Goal: Task Accomplishment & Management: Manage account settings

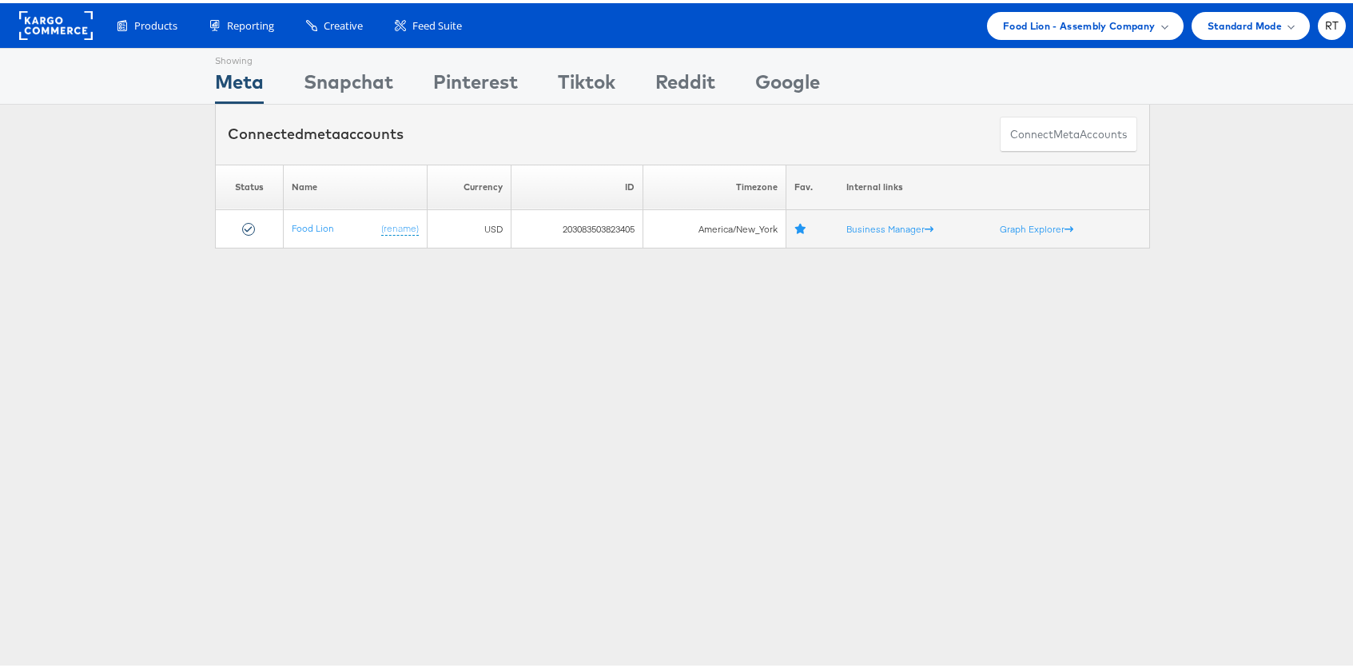
drag, startPoint x: 967, startPoint y: 389, endPoint x: 956, endPoint y: 391, distance: 11.4
click at [967, 389] on div "Showing Meta Showing Snapchat Showing Pinterest Showing Tiktok Showing Reddit S…" at bounding box center [682, 444] width 1365 height 799
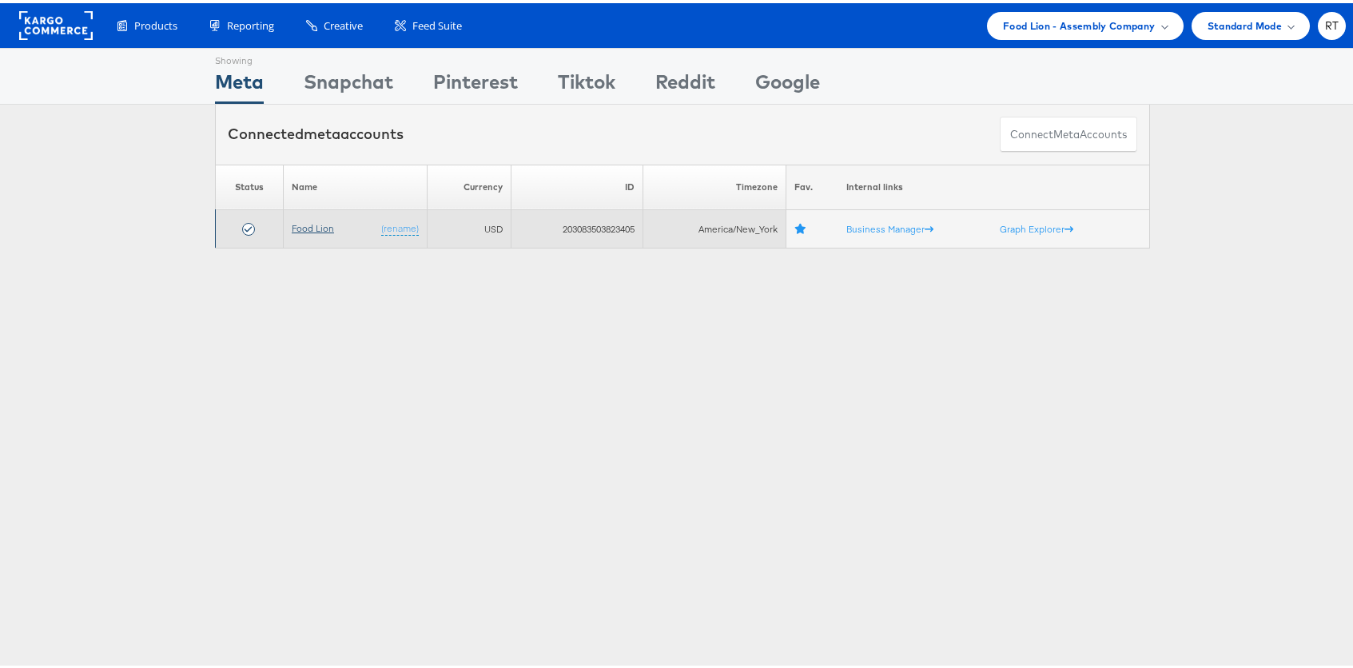
click at [324, 220] on link "Food Lion" at bounding box center [313, 225] width 42 height 12
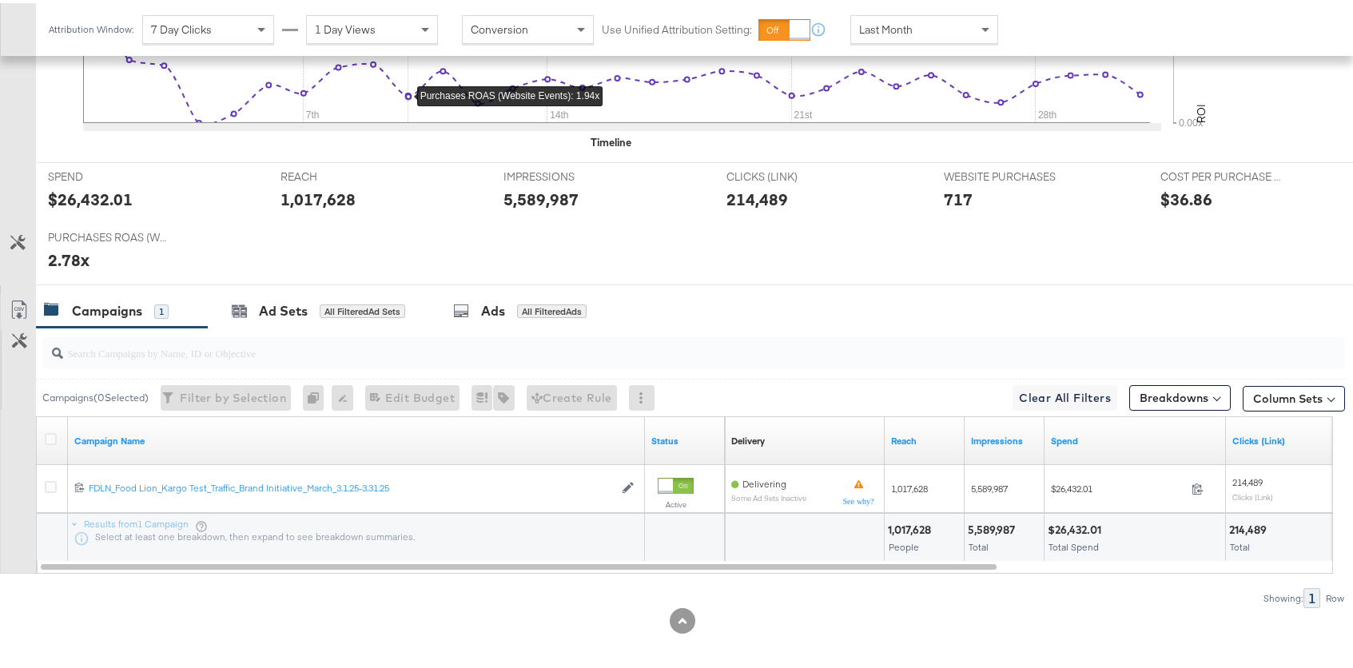
scroll to position [578, 0]
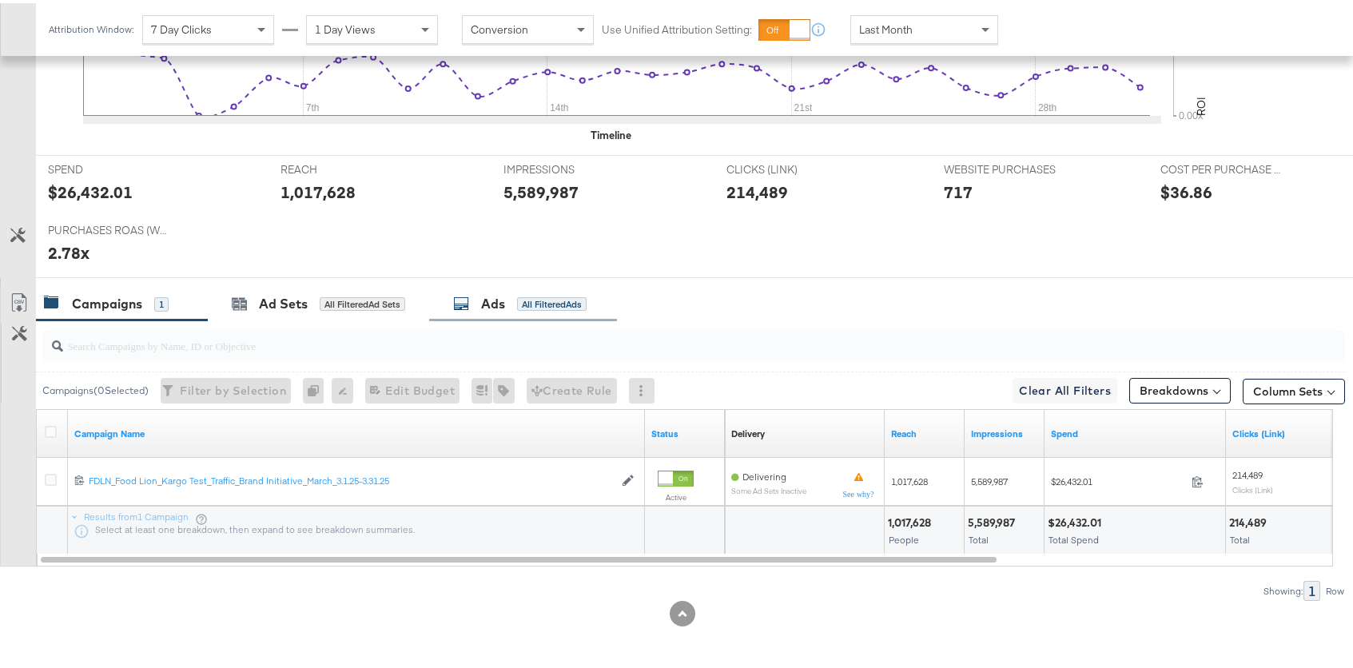
click at [542, 302] on div "All Filtered Ads" at bounding box center [552, 301] width 70 height 14
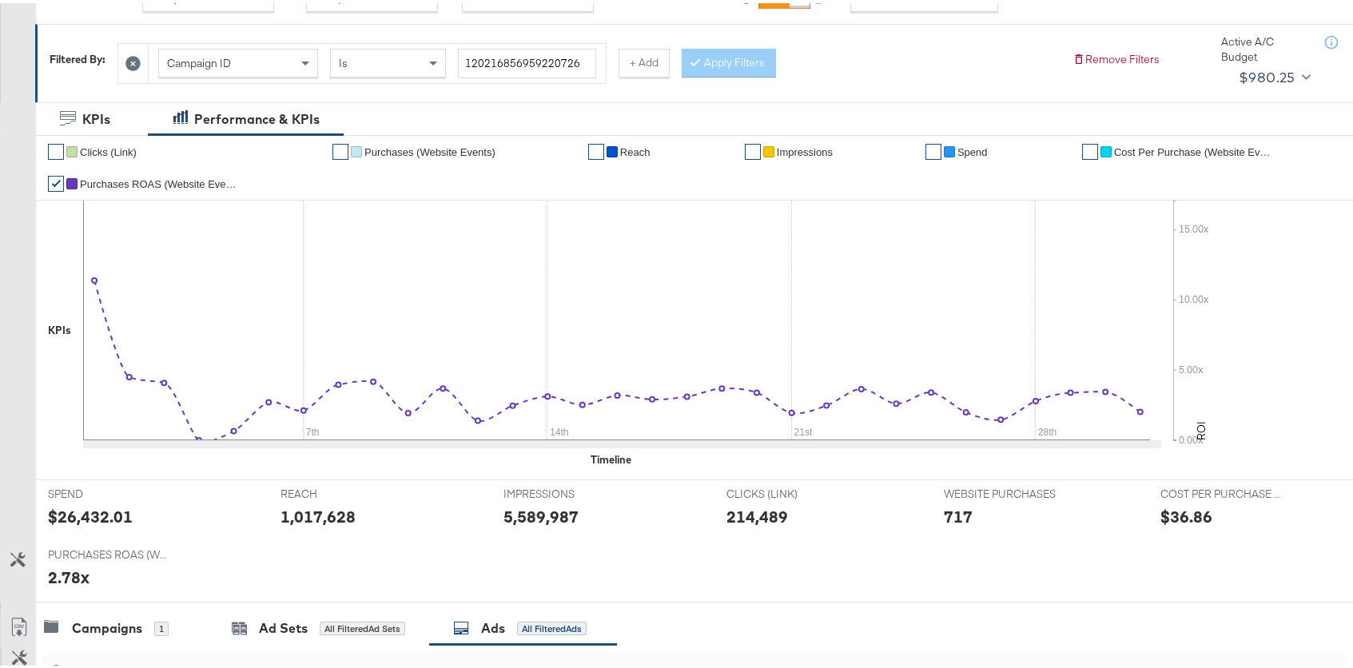
scroll to position [0, 0]
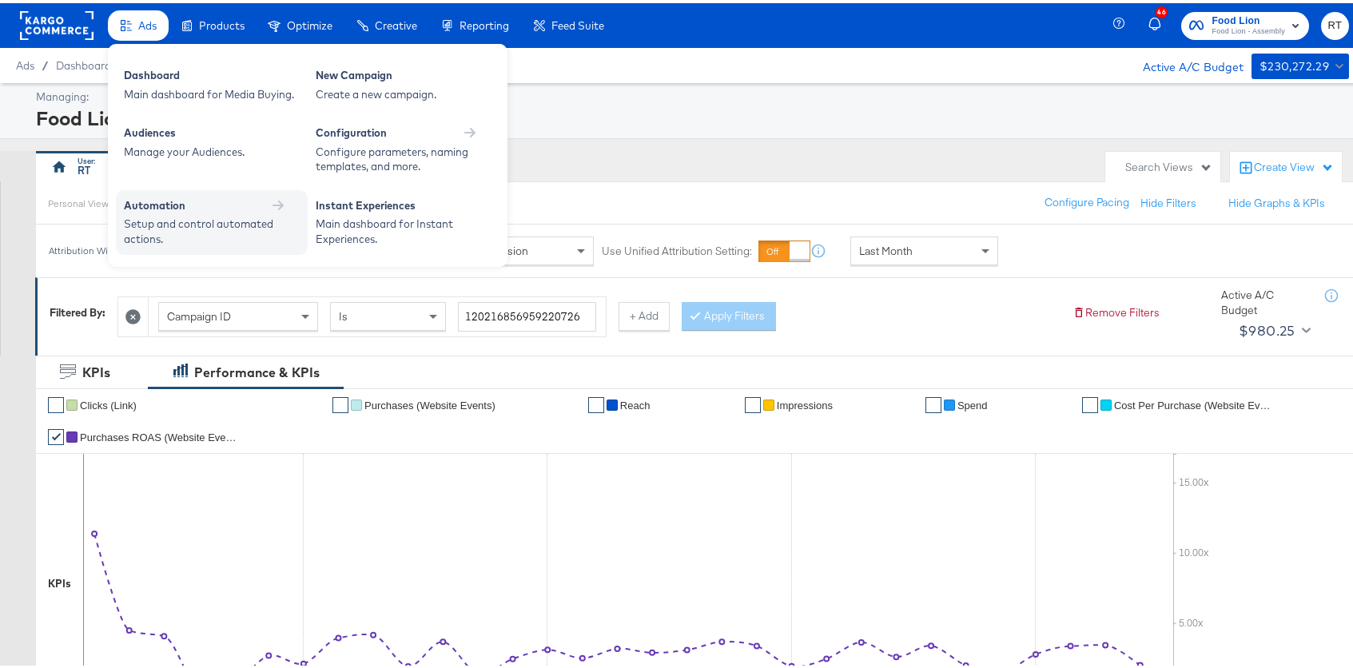
click at [209, 214] on div "Setup and control automated actions." at bounding box center [204, 228] width 160 height 30
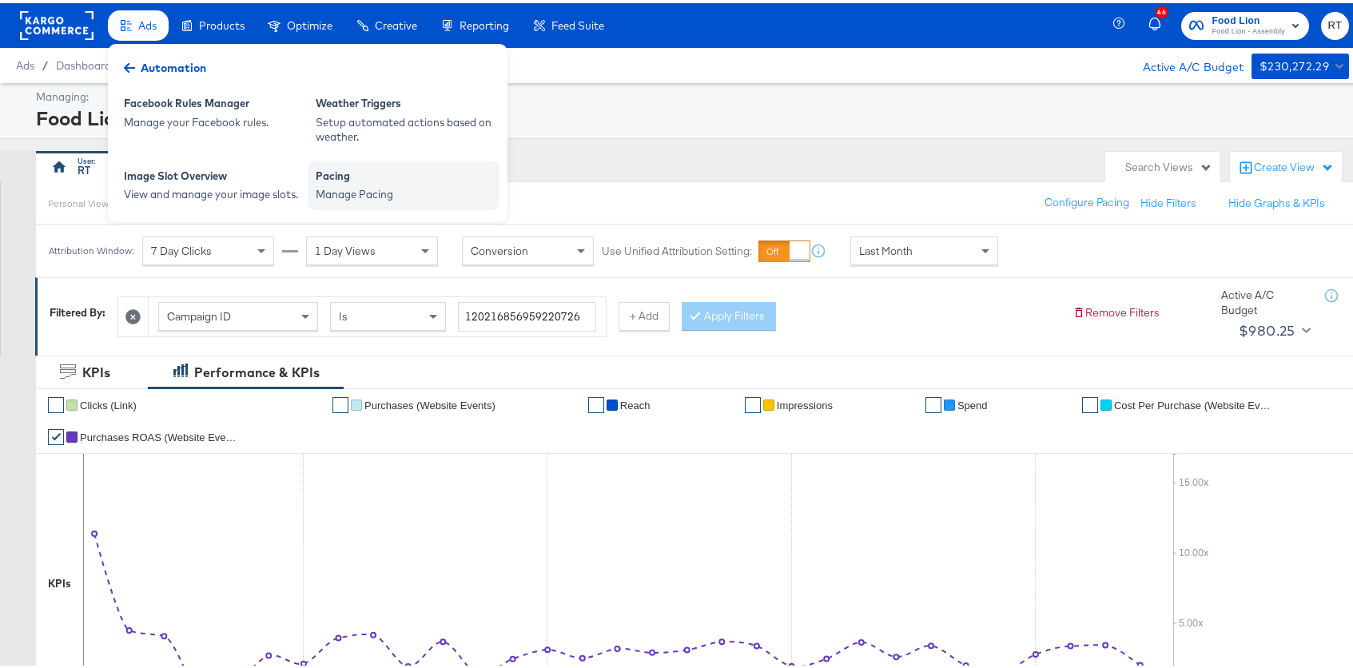
click at [346, 184] on div "Manage Pacing" at bounding box center [404, 191] width 176 height 15
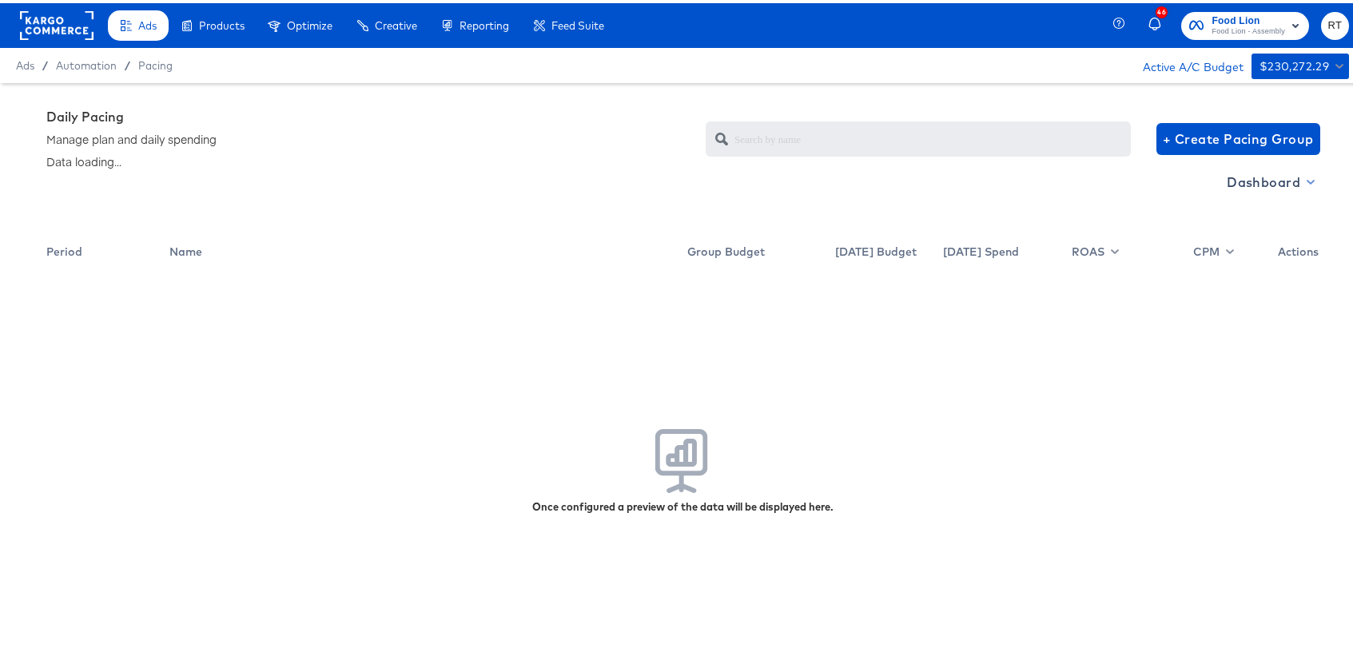
click at [1236, 177] on span "Dashboard" at bounding box center [1268, 179] width 85 height 22
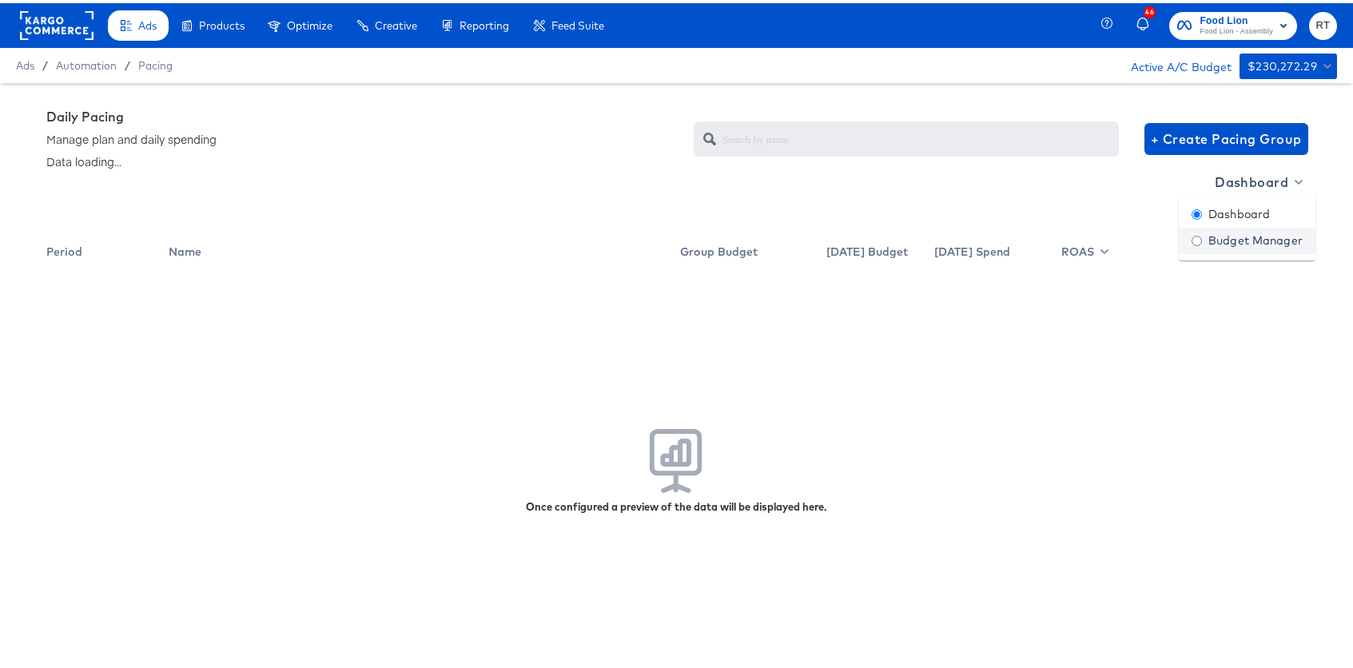
click at [1228, 236] on div "Budget Manager" at bounding box center [1246, 237] width 111 height 17
radio input "false"
radio input "true"
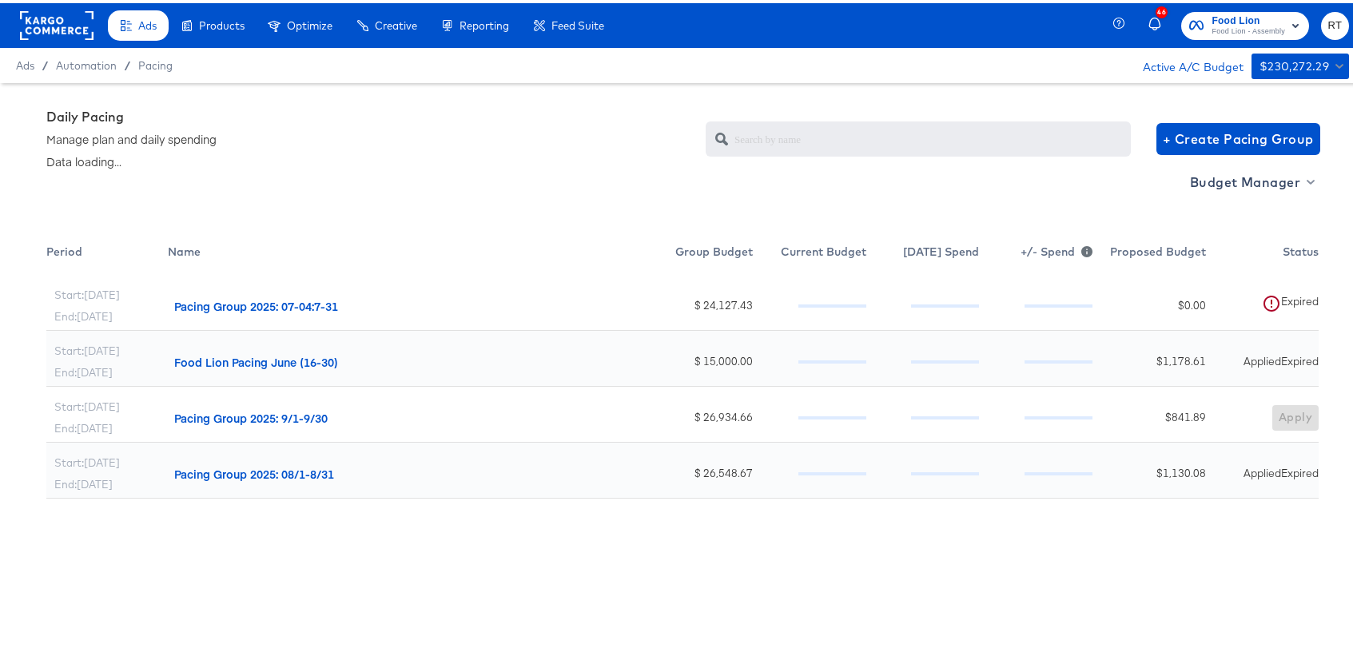
click at [447, 161] on div "Daily Pacing Manage plan and daily spending Data loading... + Create Pacing Gro…" at bounding box center [682, 135] width 1272 height 61
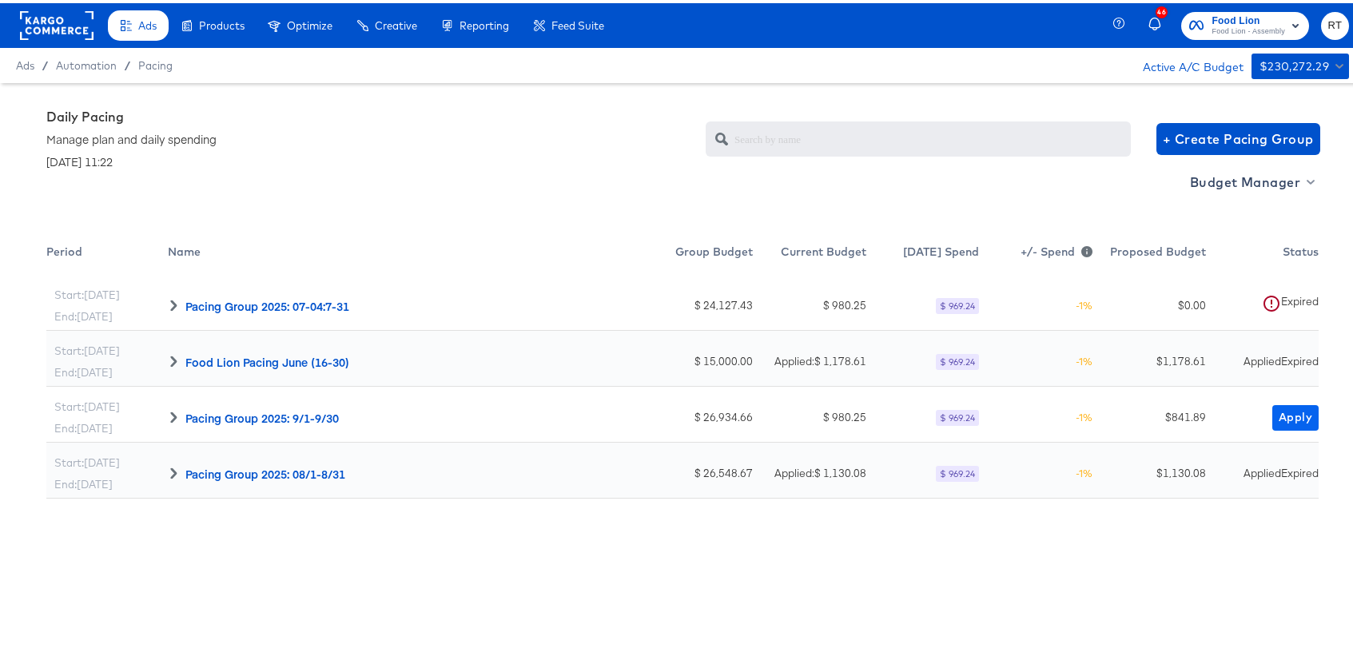
drag, startPoint x: 1258, startPoint y: 420, endPoint x: 1291, endPoint y: 409, distance: 35.4
click at [1272, 414] on div "Apply" at bounding box center [1266, 415] width 105 height 26
click at [1291, 409] on span "Apply" at bounding box center [1295, 414] width 34 height 20
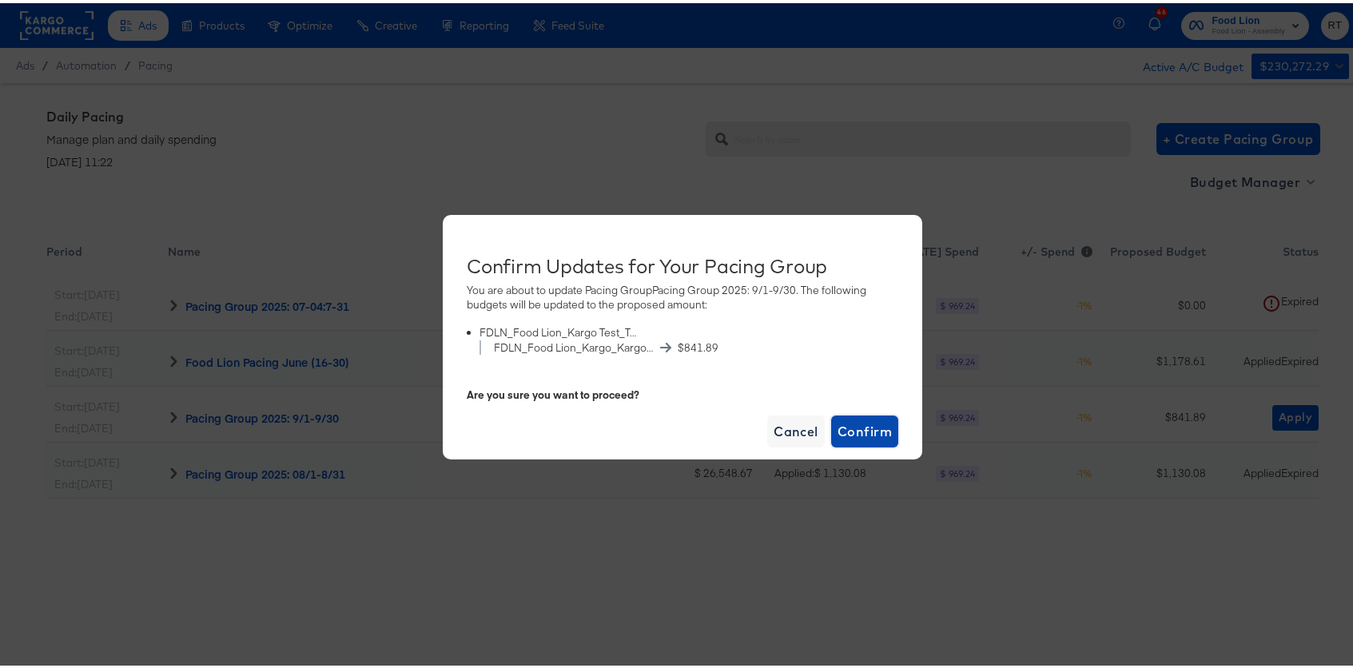
click at [883, 429] on span "Confirm" at bounding box center [864, 428] width 54 height 22
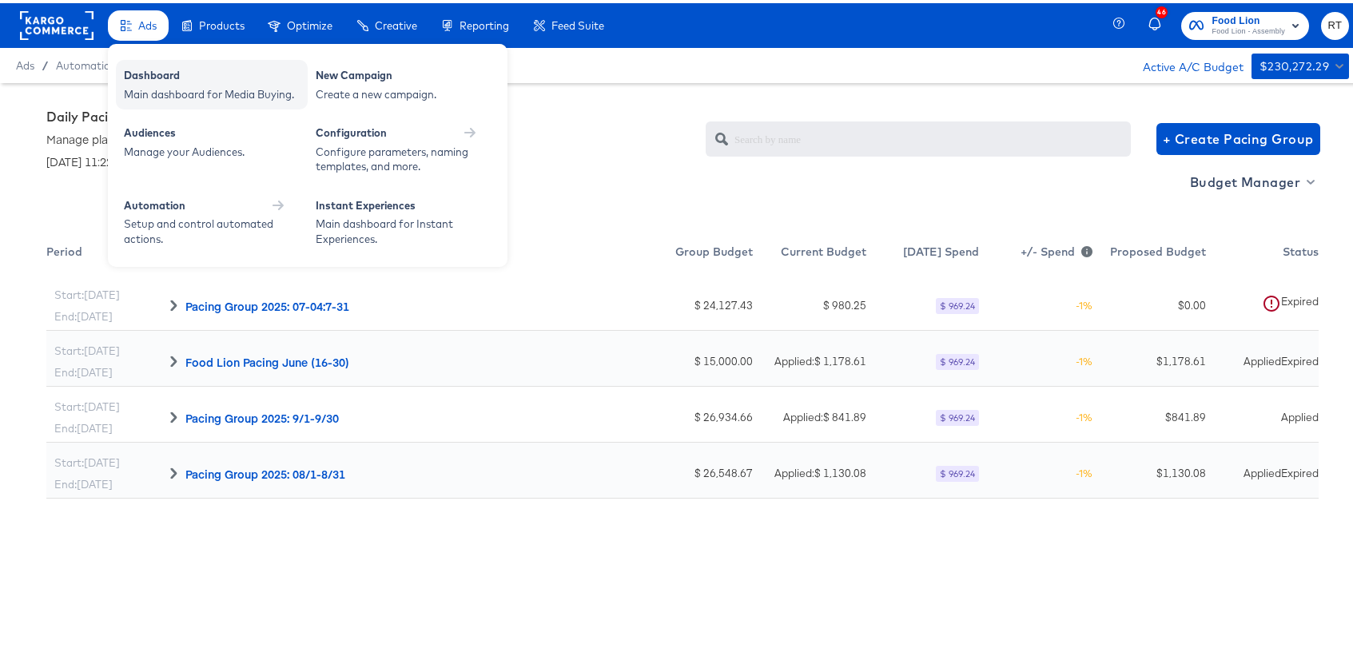
click at [166, 77] on div "Dashboard" at bounding box center [212, 74] width 176 height 19
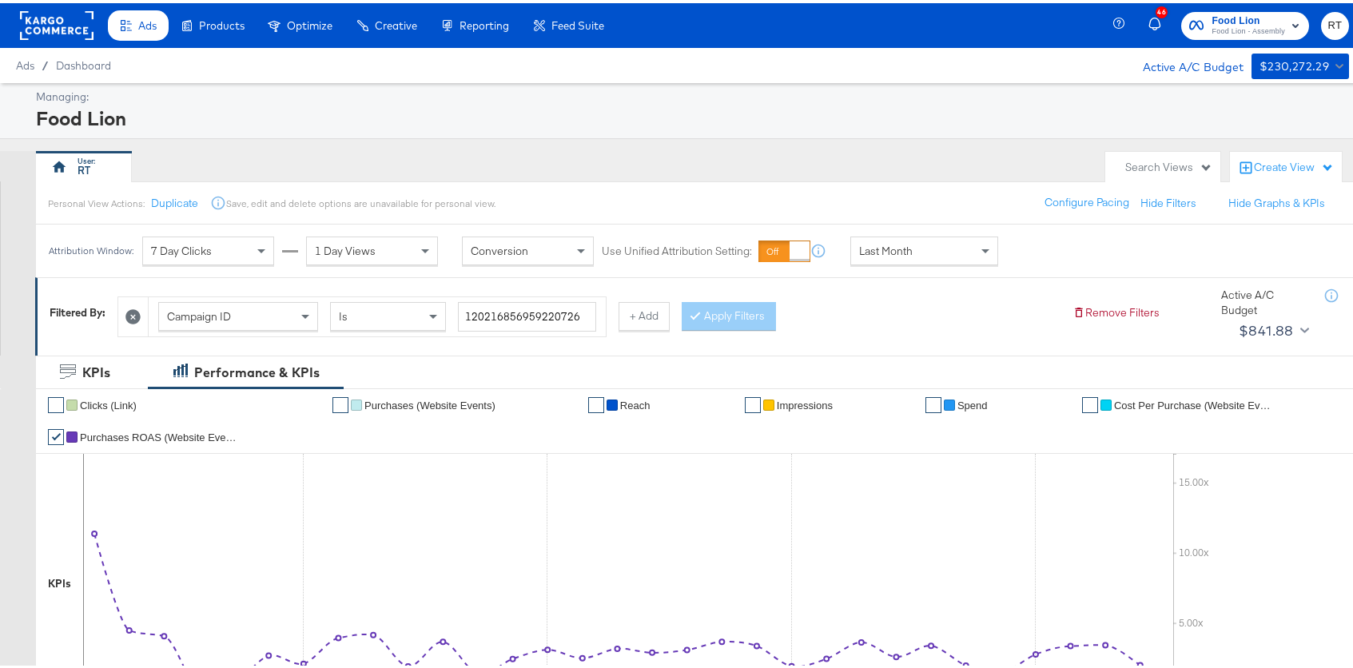
click at [462, 122] on div "Food Lion" at bounding box center [690, 114] width 1309 height 27
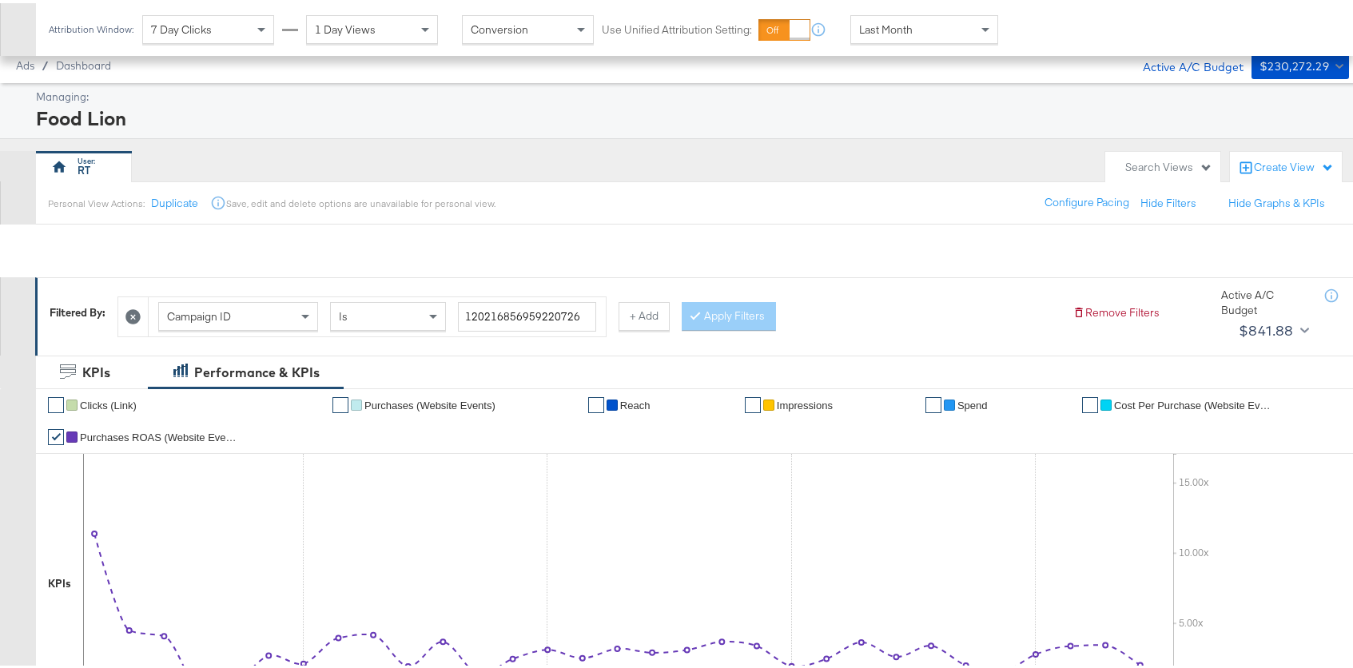
scroll to position [578, 0]
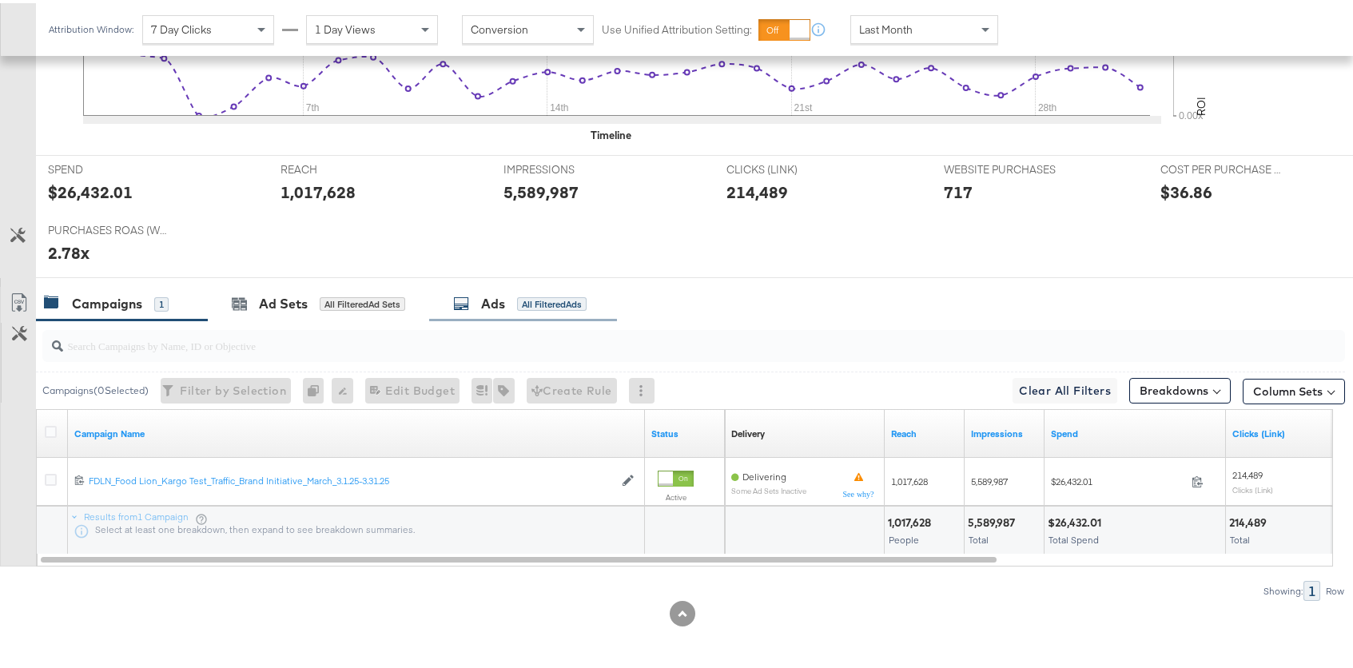
click at [537, 305] on div "All Filtered Ads" at bounding box center [552, 301] width 70 height 14
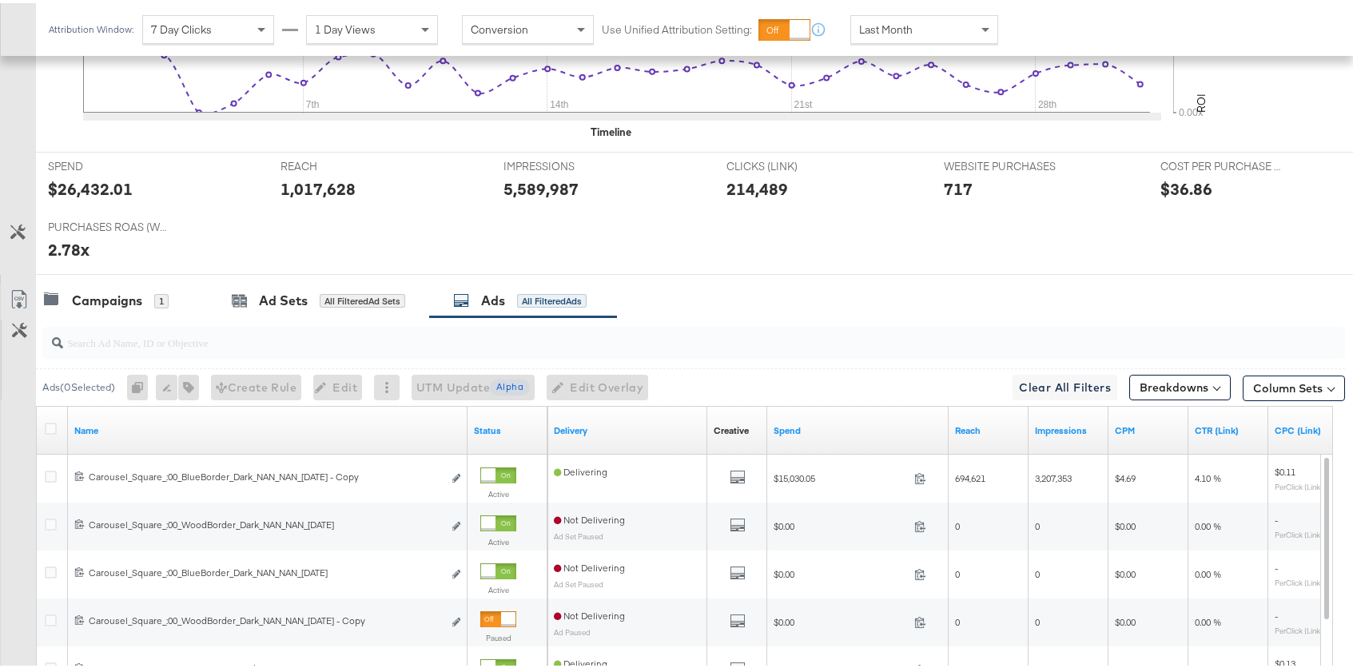
scroll to position [836, 0]
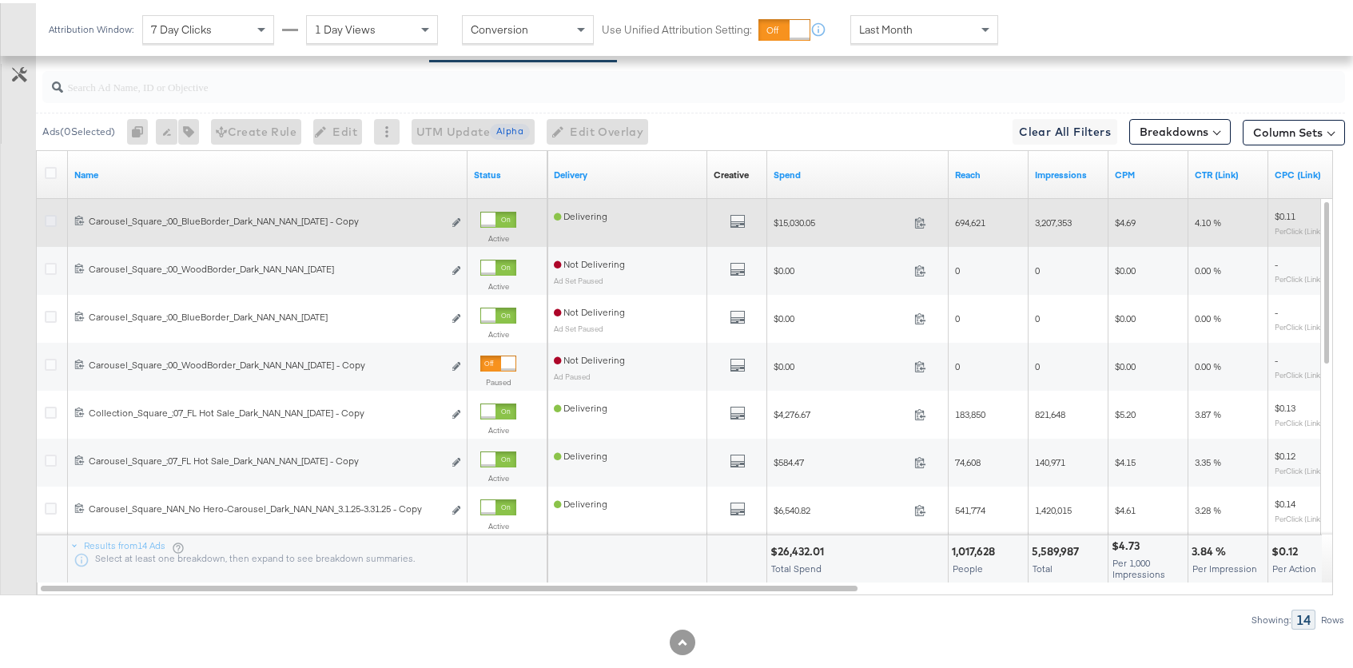
click at [50, 218] on icon at bounding box center [51, 218] width 12 height 12
click at [0, 0] on input "checkbox" at bounding box center [0, 0] width 0 height 0
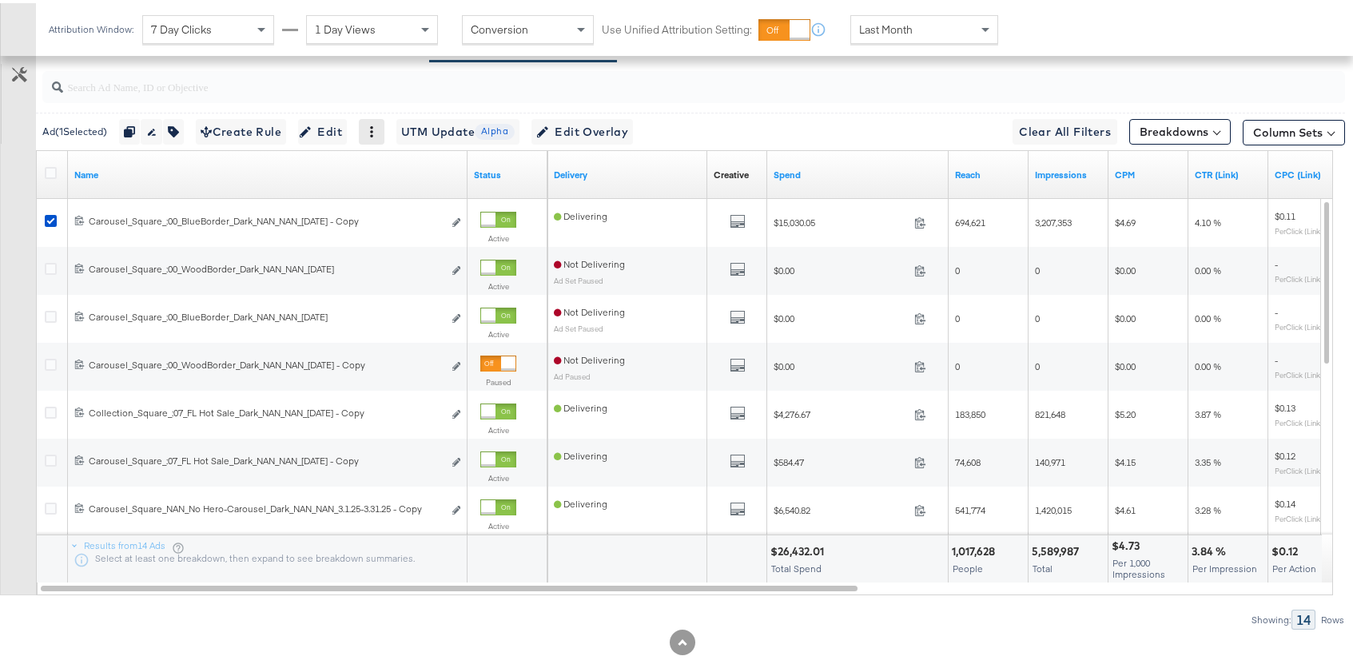
click at [375, 131] on icon at bounding box center [371, 128] width 11 height 11
click at [383, 86] on input "search" at bounding box center [644, 77] width 1163 height 31
click at [135, 129] on icon "button" at bounding box center [129, 128] width 11 height 11
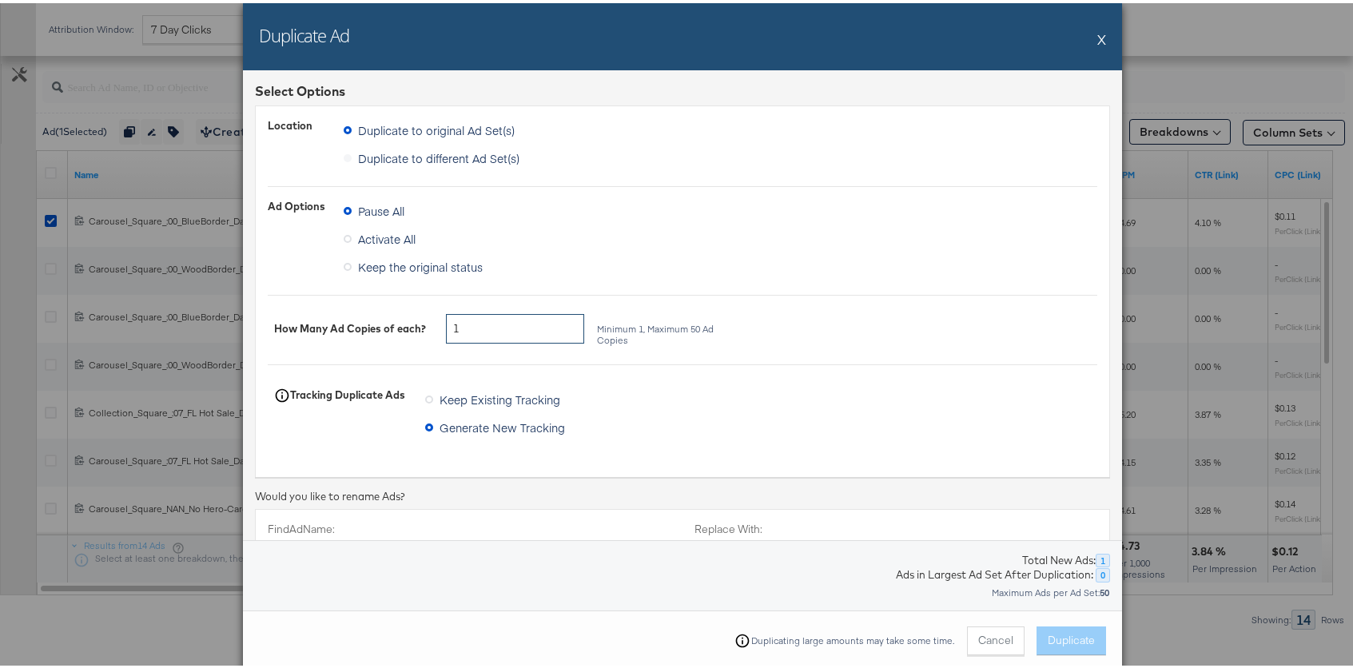
drag, startPoint x: 469, startPoint y: 329, endPoint x: 368, endPoint y: 291, distance: 107.7
click at [368, 292] on div "Location Duplicate to original Ad Set(s) Duplicate to different Ad Set(s) Only …" at bounding box center [682, 281] width 829 height 332
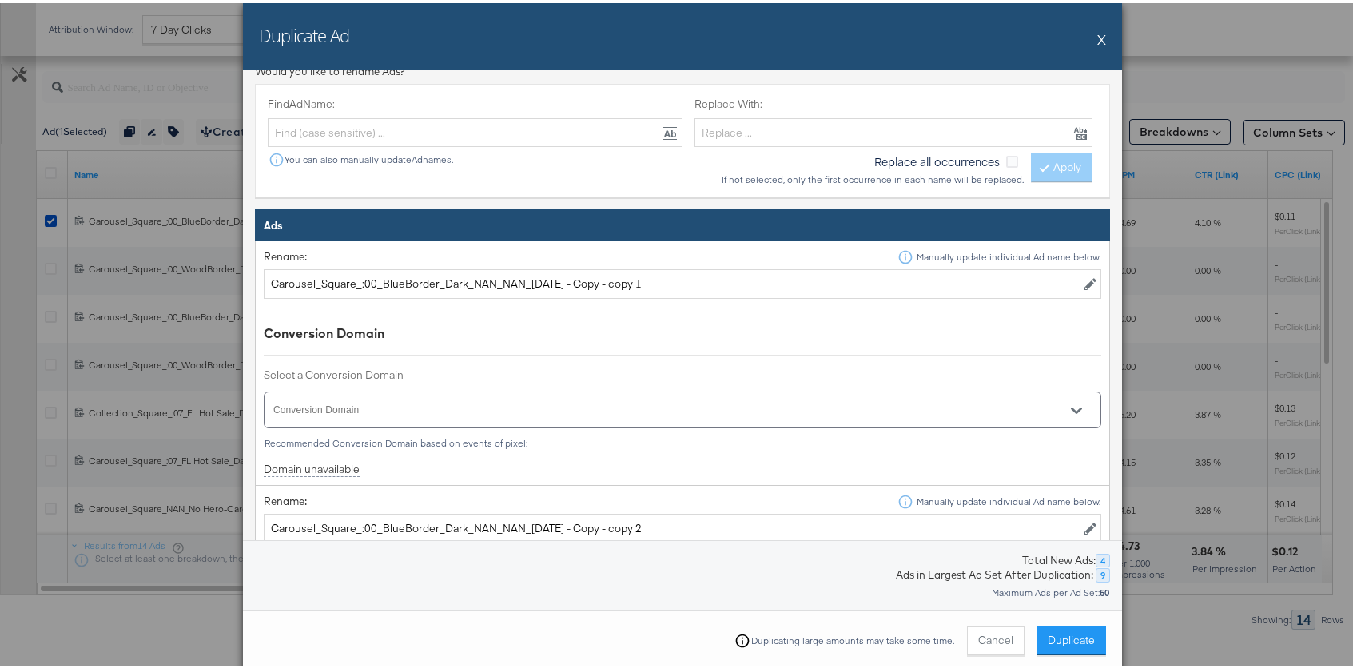
scroll to position [428, 0]
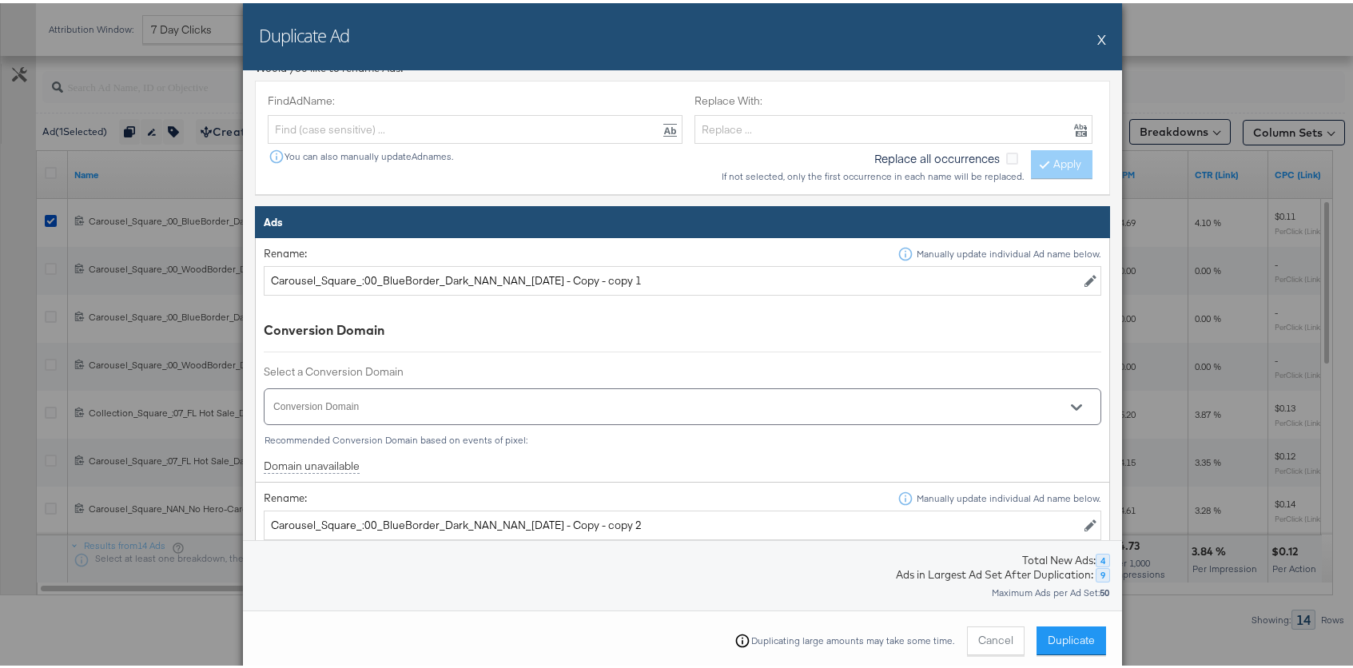
type input "4"
click at [427, 279] on input "Carousel_Square_:00_BlueBorder_Dark_NAN_NAN_[DATE] - Copy - copy 1" at bounding box center [682, 278] width 837 height 30
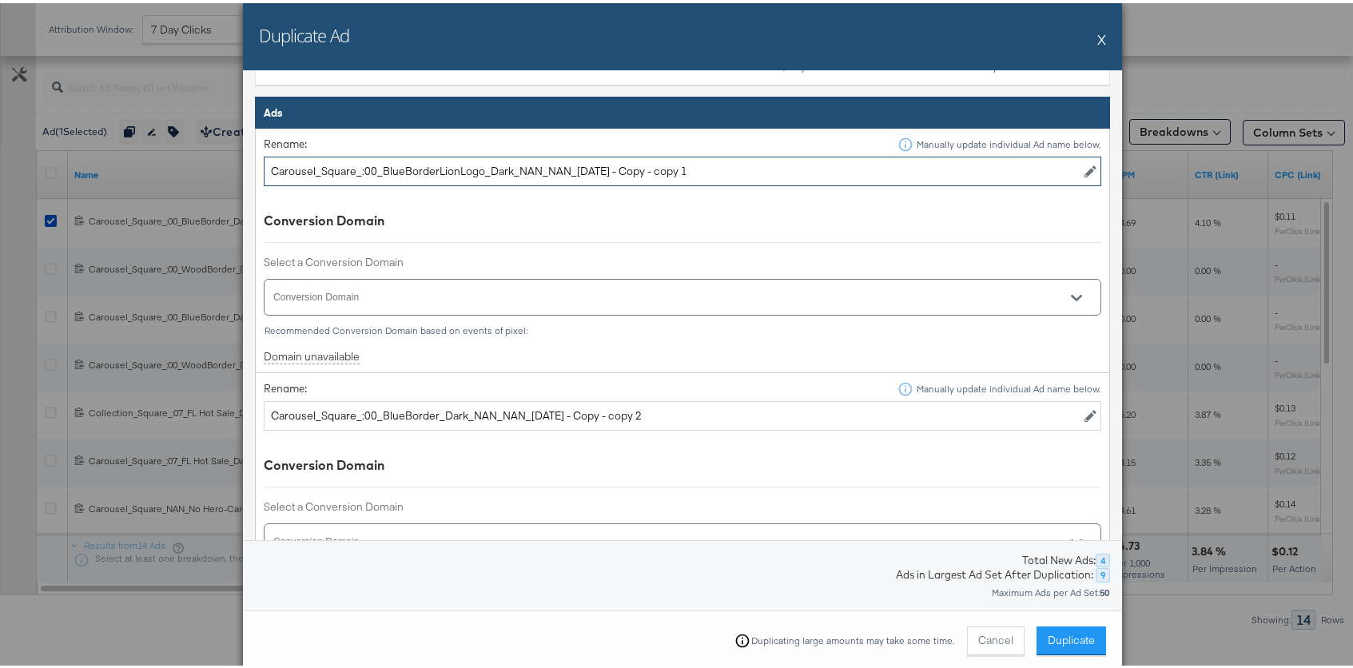
scroll to position [539, 0]
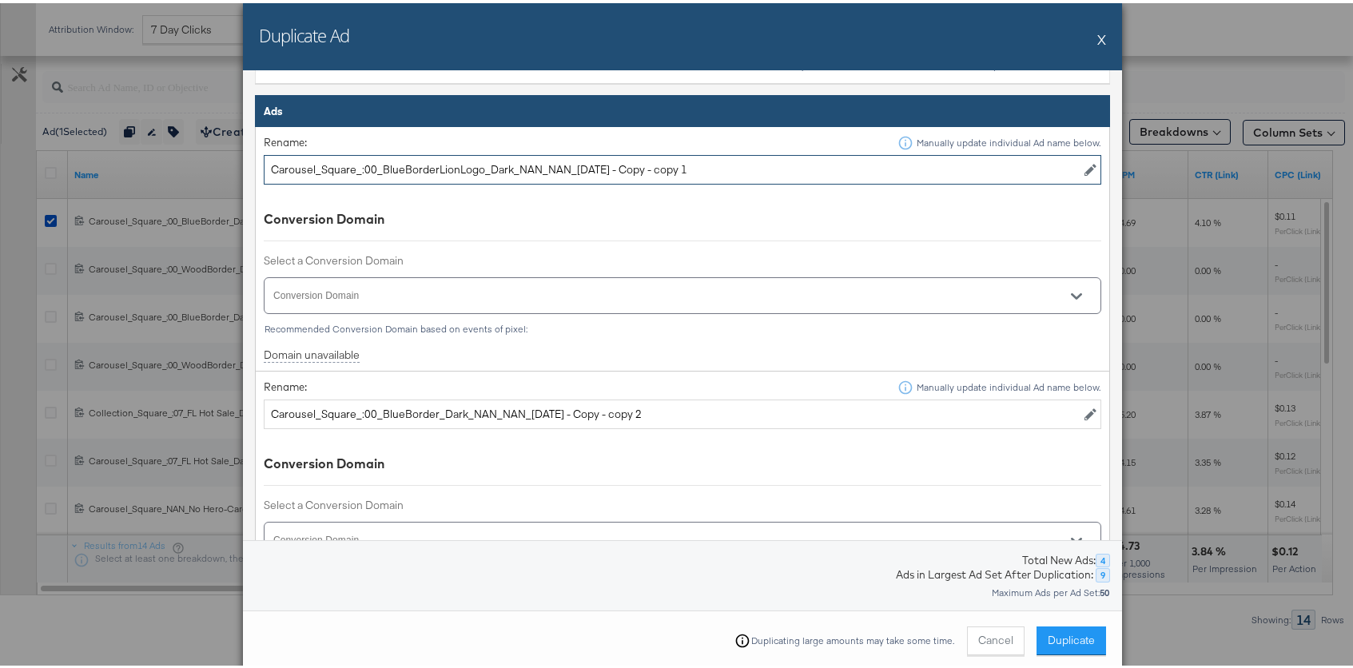
type input "Carousel_Square_:00_BlueBorderLionLogo_Dark_NAN_NAN_[DATE] - Copy - copy 1"
click at [425, 410] on input "Carousel_Square_:00_BlueBorder_Dark_NAN_NAN_[DATE] - Copy - copy 2" at bounding box center [682, 411] width 837 height 30
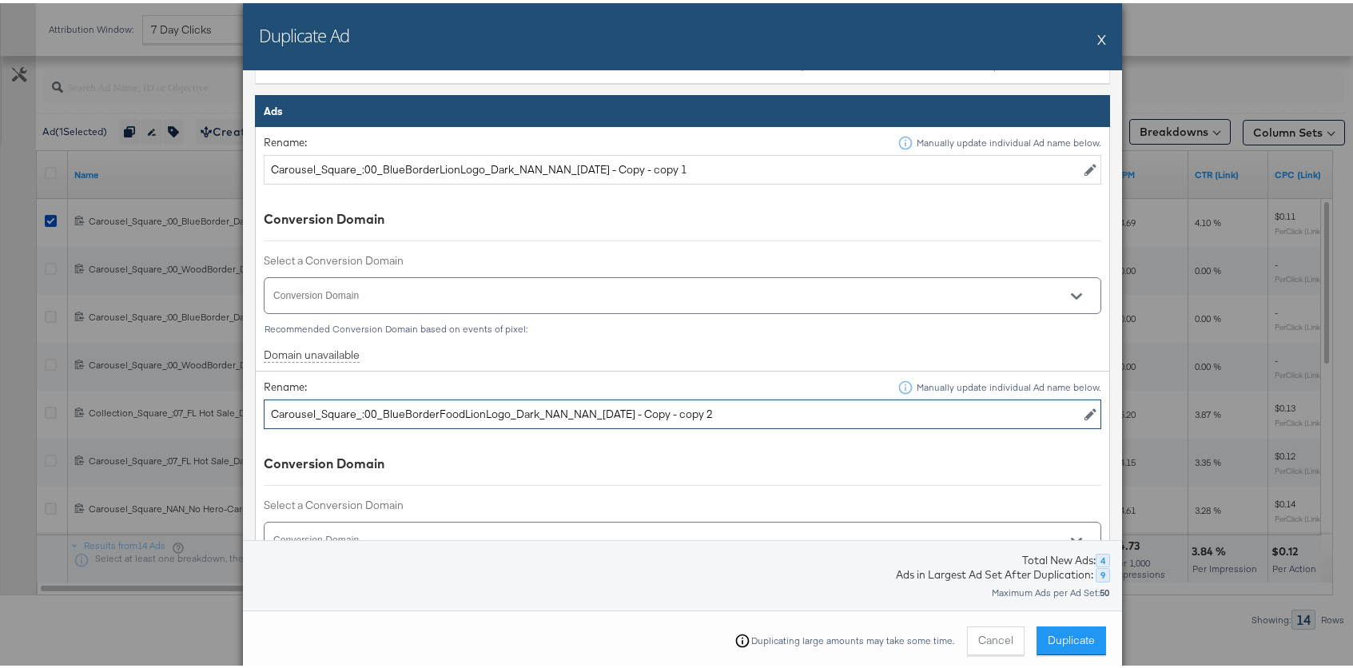
drag, startPoint x: 475, startPoint y: 411, endPoint x: 430, endPoint y: 411, distance: 45.5
click at [429, 411] on input "Carousel_Square_:00_BlueBorderFoodLionLogo_Dark_NAN_NAN_[DATE] - Copy - copy 2" at bounding box center [682, 411] width 837 height 30
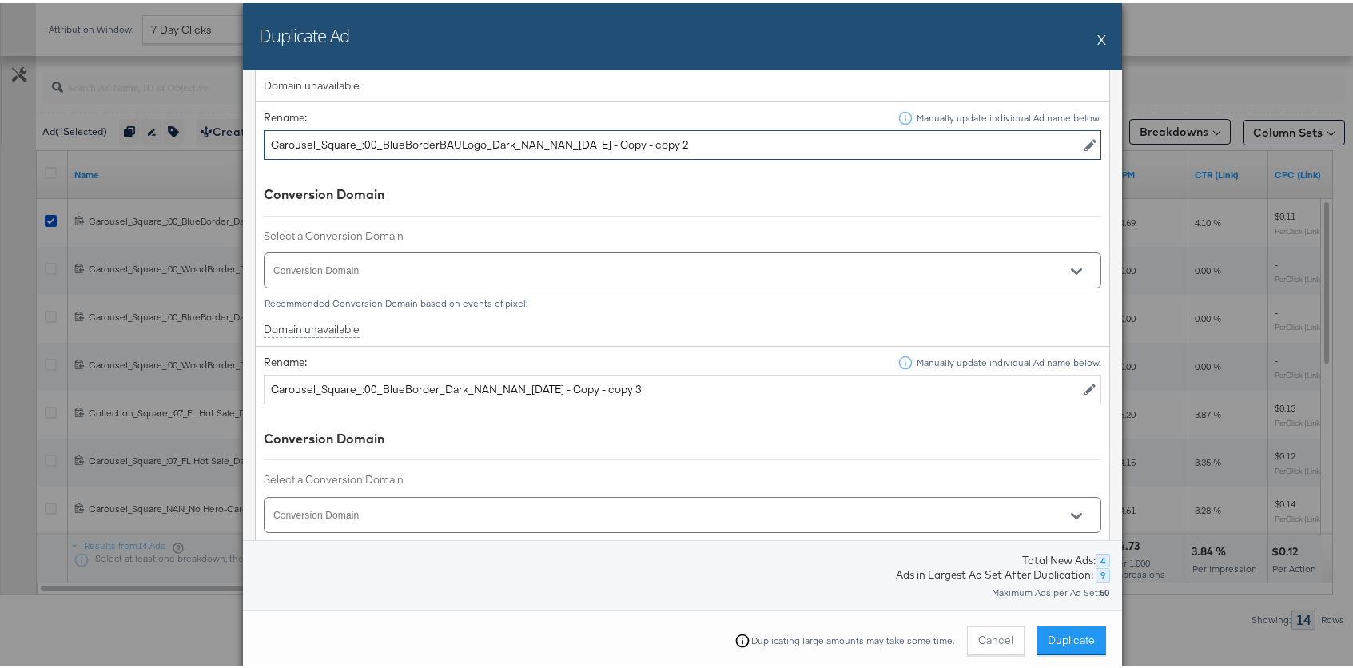
scroll to position [809, 0]
type input "Carousel_Square_:00_BlueBorderBAULogo_Dark_NAN_NAN_[DATE] - Copy - copy 2"
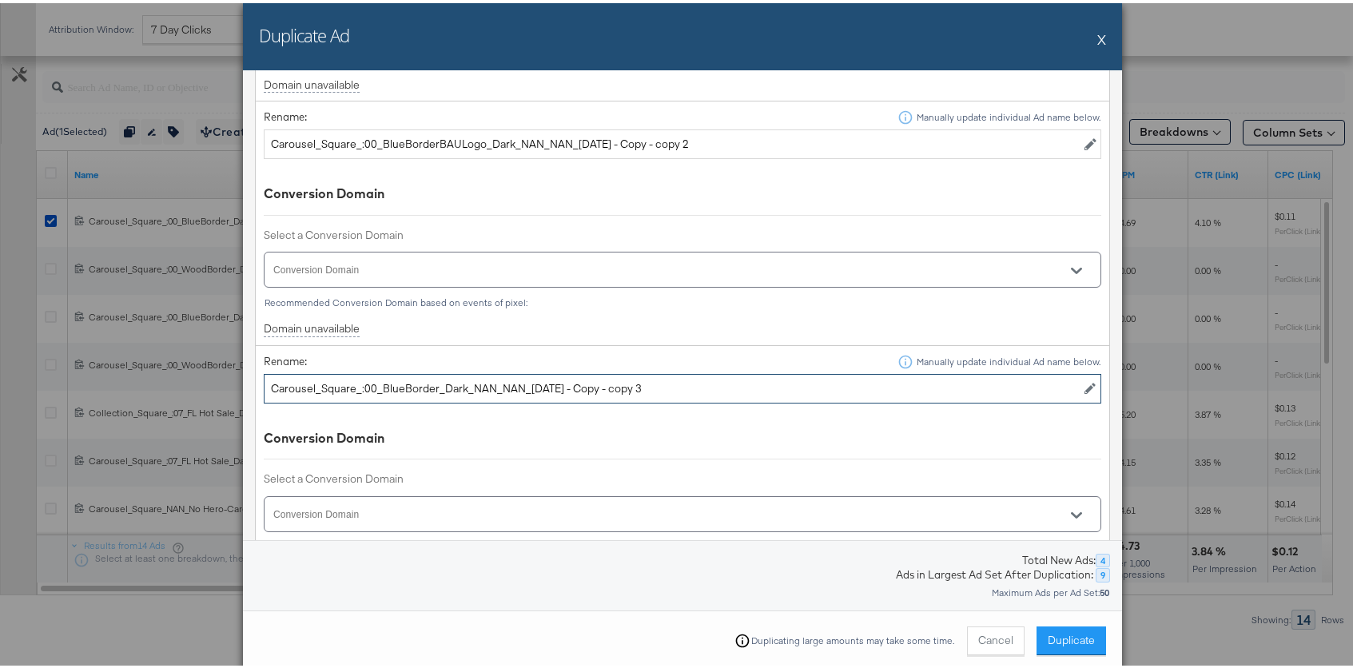
drag, startPoint x: 375, startPoint y: 384, endPoint x: 396, endPoint y: 385, distance: 21.6
click at [396, 385] on input "Carousel_Square_:00_BlueBorder_Dark_NAN_NAN_[DATE] - Copy - copy 3" at bounding box center [682, 386] width 837 height 30
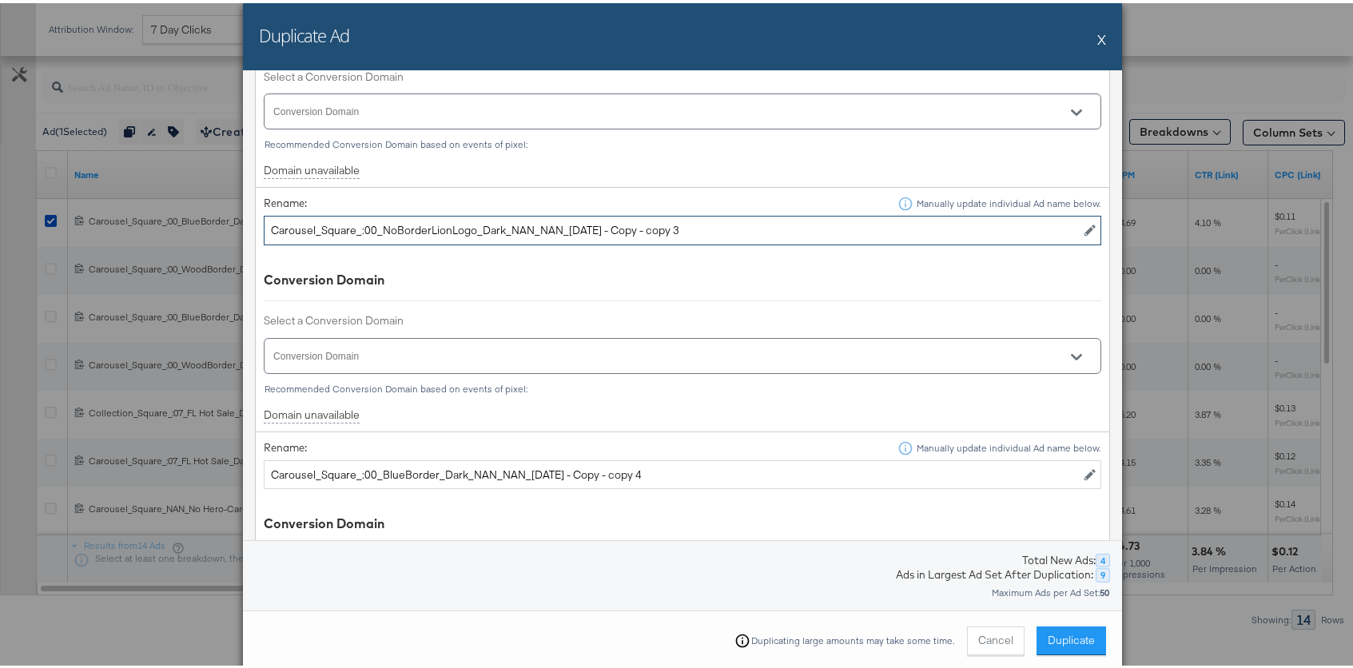
scroll to position [1048, 0]
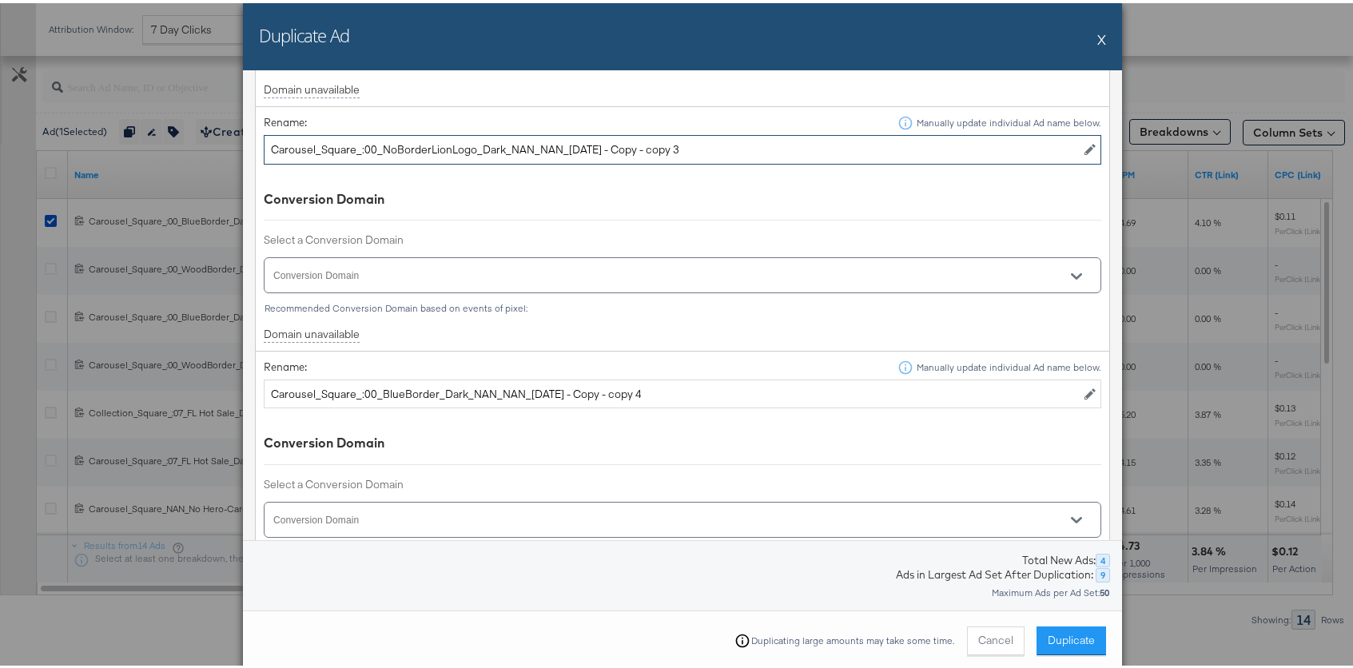
type input "Carousel_Square_:00_NoBorderLionLogo_Dark_NAN_NAN_[DATE] - Copy - copy 3"
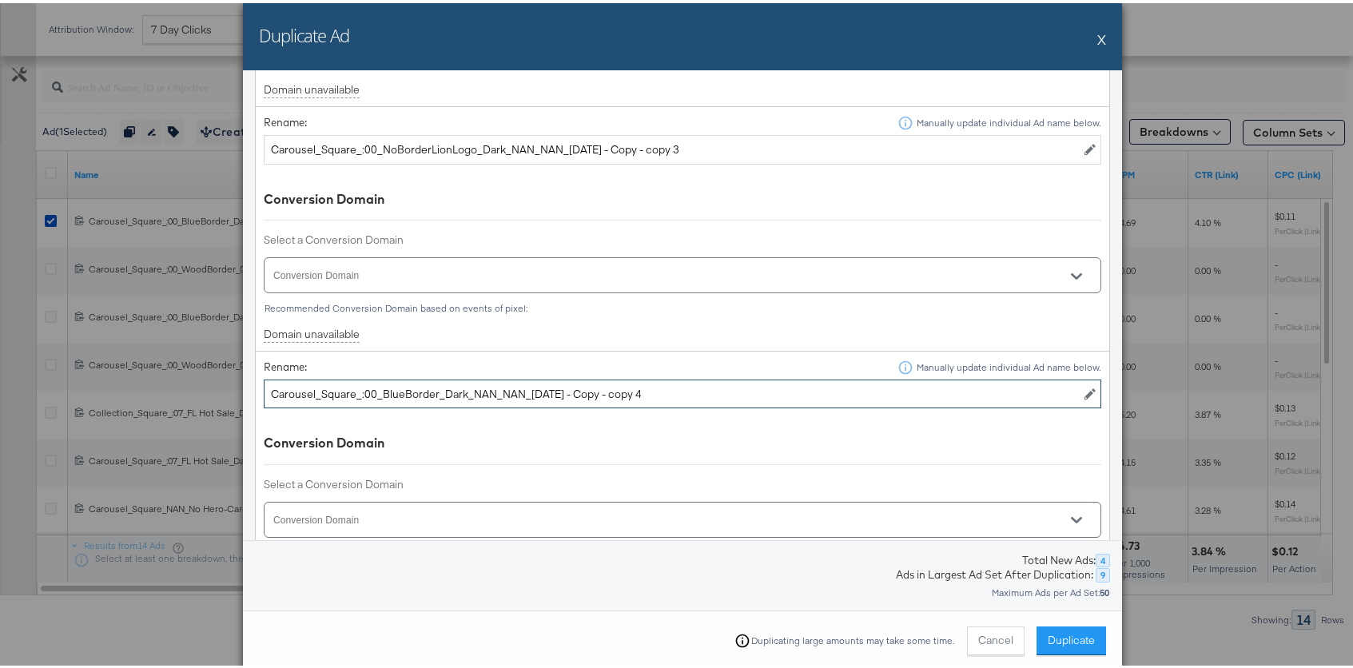
drag, startPoint x: 395, startPoint y: 392, endPoint x: 377, endPoint y: 391, distance: 17.6
click at [377, 391] on input "Carousel_Square_:00_BlueBorder_Dark_NAN_NAN_[DATE] - Copy - copy 4" at bounding box center [682, 391] width 837 height 30
drag, startPoint x: 682, startPoint y: 386, endPoint x: 628, endPoint y: 389, distance: 54.4
click at [628, 389] on input "Carousel_Square_:00_NoBorderBAULogo_Dark_NAN_NAN_[DATE] - Copy - copy 4" at bounding box center [682, 391] width 837 height 30
type input "Carousel_Square_:00_NoBorderBAULogo_Dark_NAN_NAN_[DATE] - Copy"
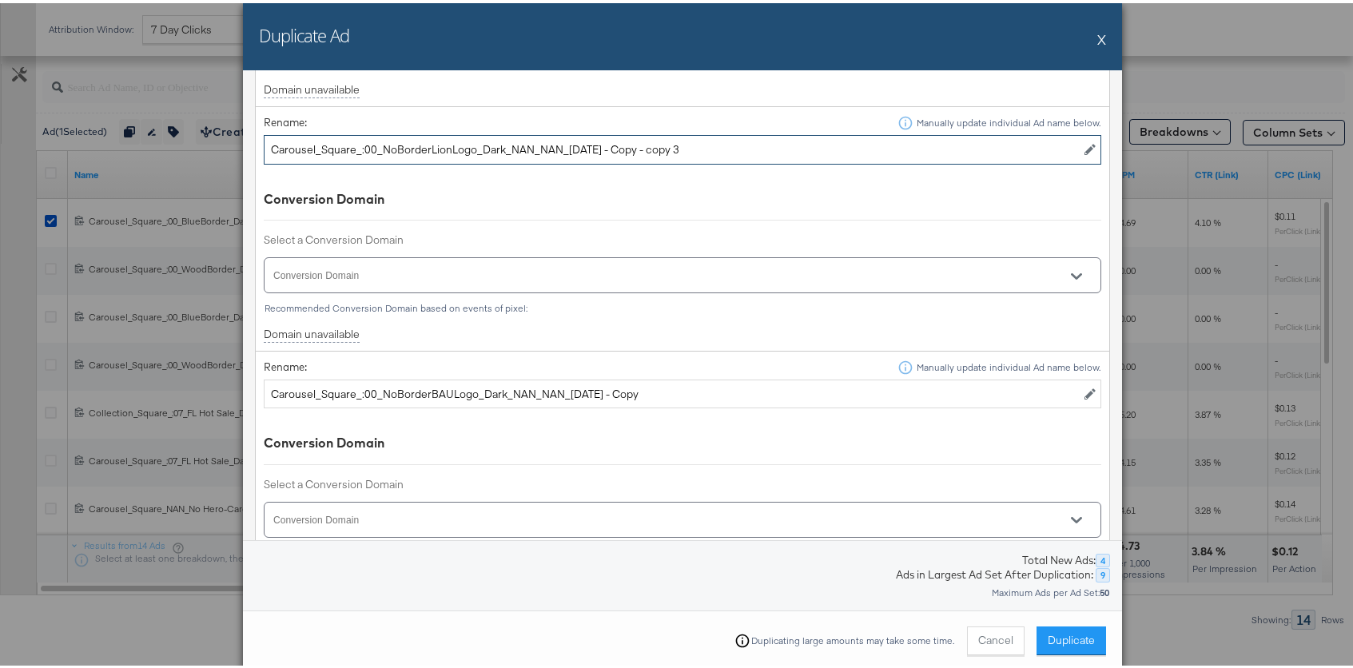
click at [697, 149] on input "Carousel_Square_:00_NoBorderLionLogo_Dark_NAN_NAN_[DATE] - Copy - copy 3" at bounding box center [682, 147] width 837 height 30
drag, startPoint x: 697, startPoint y: 149, endPoint x: 607, endPoint y: 184, distance: 96.9
click at [594, 149] on input "Carousel_Square_:00_NoBorderLionLogo_Dark_NAN_NAN_[DATE] - Copy - copy 3" at bounding box center [682, 147] width 837 height 30
type input "Carousel_Square_:00_NoBorderLionLogo_Dark_NAN_NAN_[DATE]"
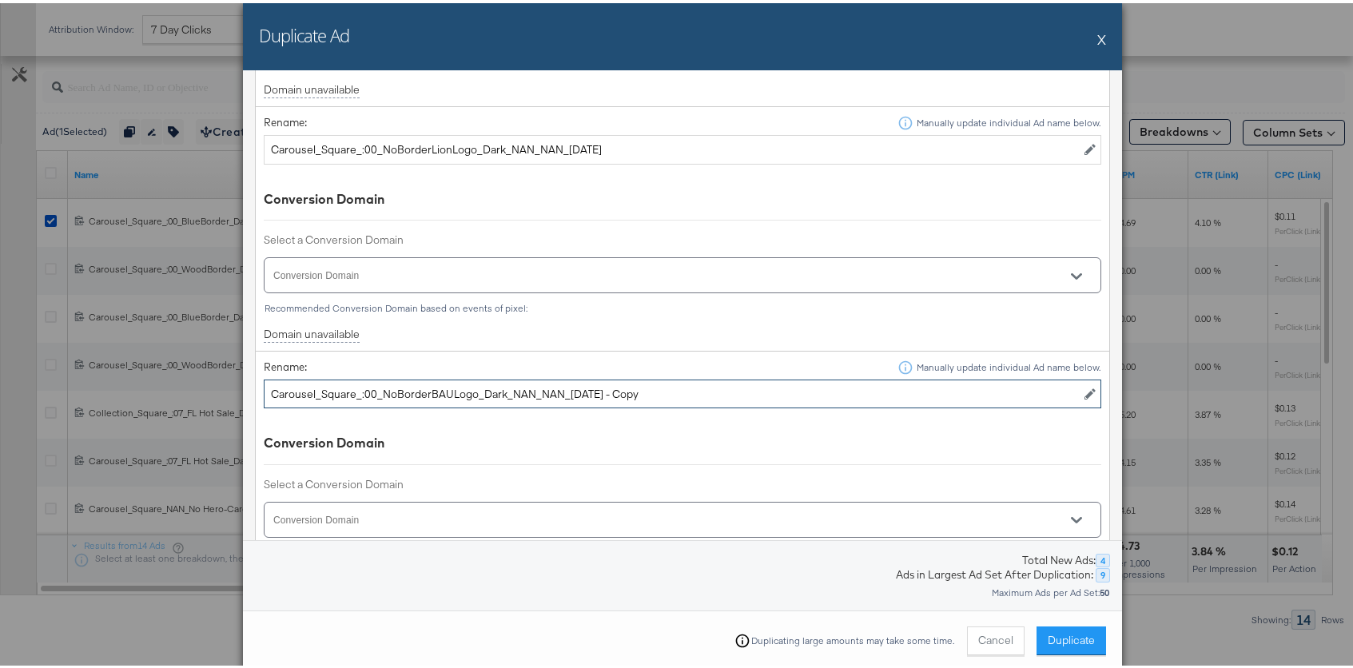
drag, startPoint x: 624, startPoint y: 392, endPoint x: 643, endPoint y: 390, distance: 19.3
click at [602, 393] on input "Carousel_Square_:00_NoBorderBAULogo_Dark_NAN_NAN_[DATE] - Copy" at bounding box center [682, 391] width 837 height 30
drag, startPoint x: 643, startPoint y: 390, endPoint x: 591, endPoint y: 391, distance: 51.9
click at [591, 391] on input "Carousel_Square_:00_NoBorderBAULogo_Dark_NAN_NAN_[DATE] - Copy" at bounding box center [682, 391] width 837 height 30
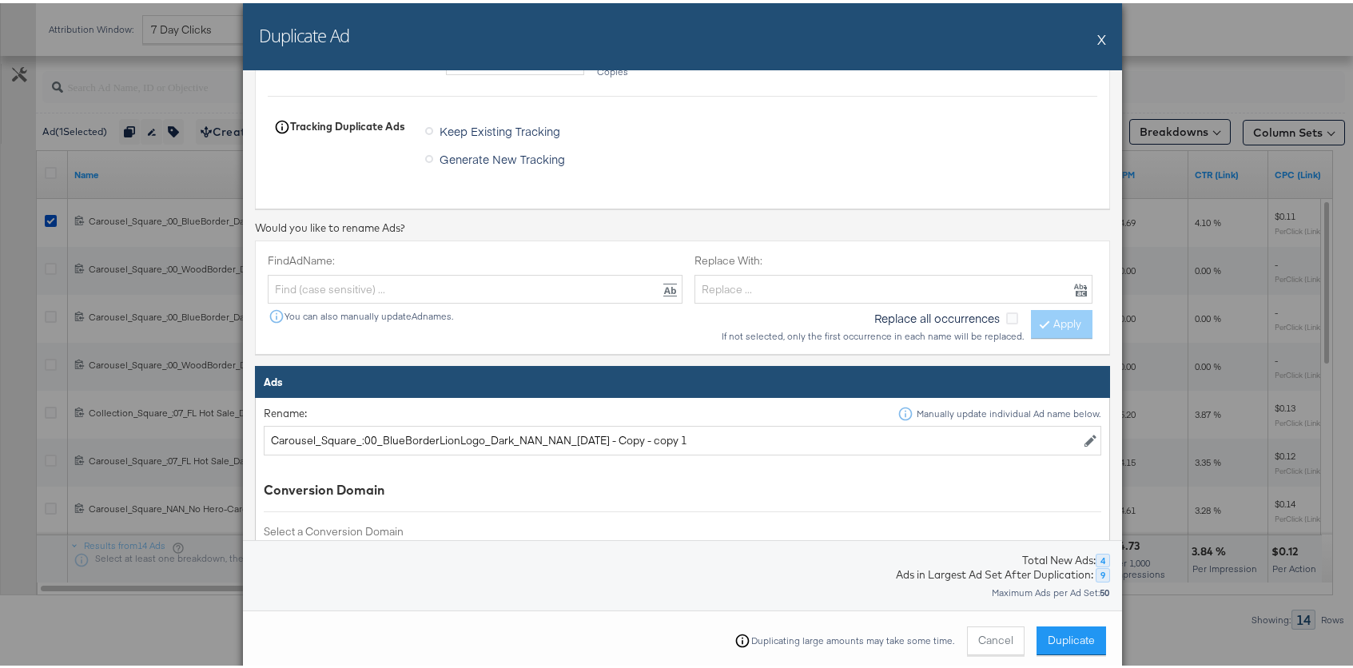
scroll to position [269, 0]
type input "Carousel_Square_:00_NoBorderBAULogo_Dark_NAN_NAN_[DATE]"
drag, startPoint x: 697, startPoint y: 434, endPoint x: 596, endPoint y: 435, distance: 100.7
click at [596, 435] on input "Carousel_Square_:00_BlueBorderLionLogo_Dark_NAN_NAN_[DATE] - Copy - copy 1" at bounding box center [682, 437] width 837 height 30
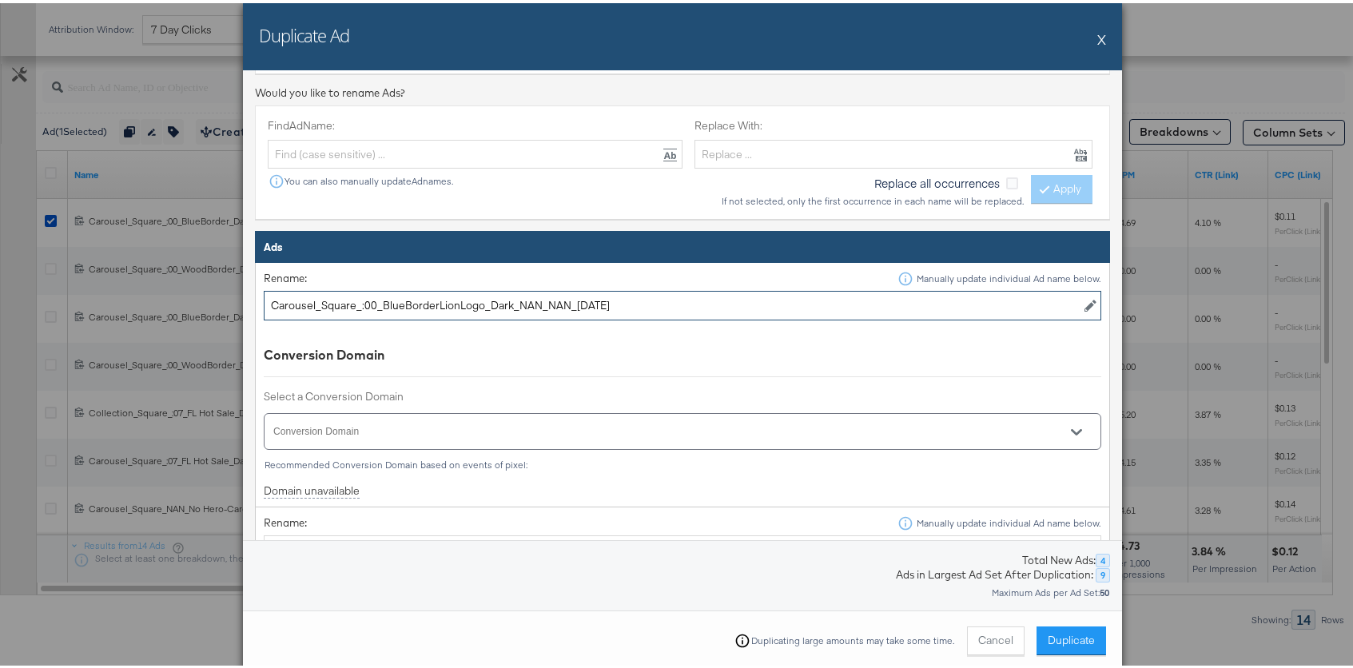
scroll to position [489, 0]
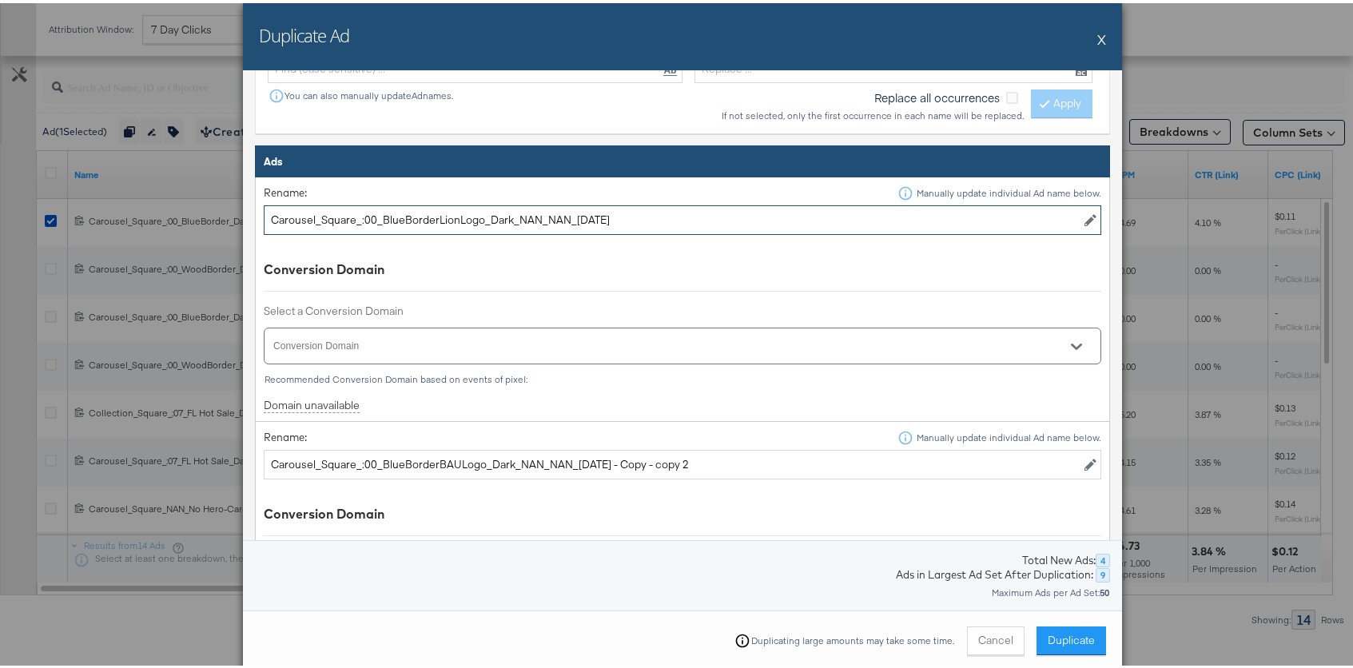
type input "Carousel_Square_:00_BlueBorderLionLogo_Dark_NAN_NAN_[DATE]"
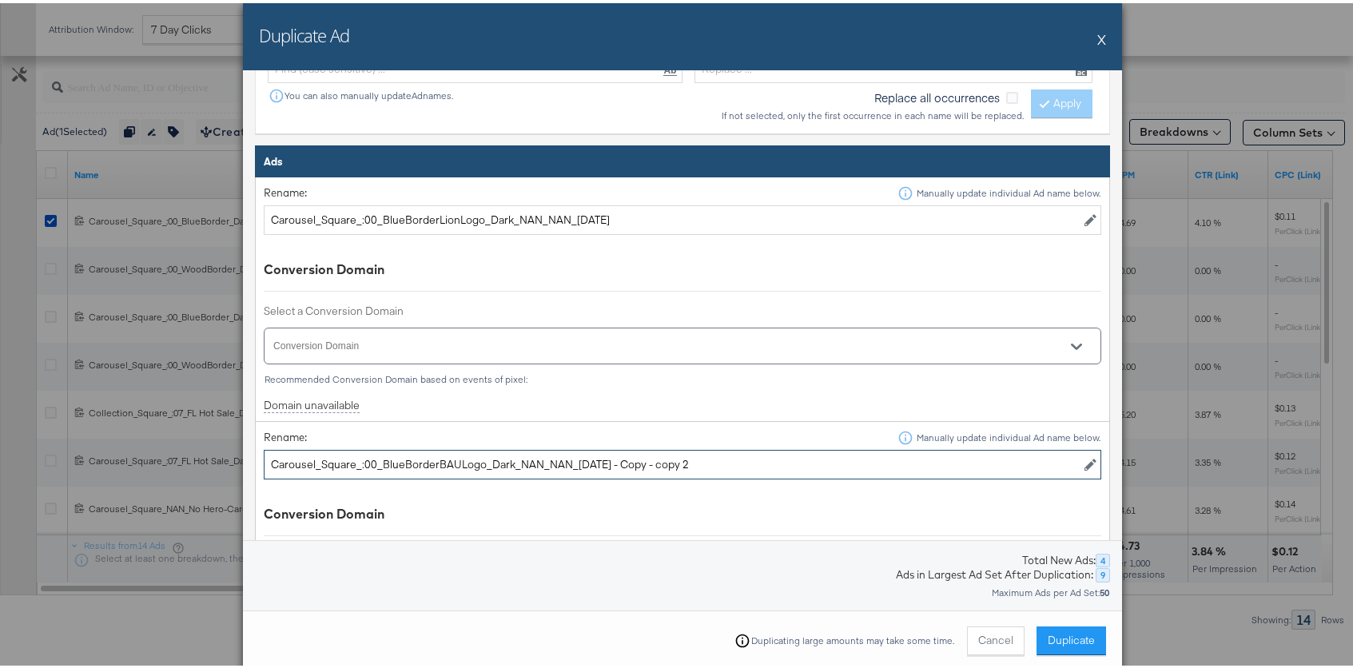
drag, startPoint x: 689, startPoint y: 465, endPoint x: 600, endPoint y: 459, distance: 89.7
click at [600, 459] on input "Carousel_Square_:00_BlueBorderBAULogo_Dark_NAN_NAN_[DATE] - Copy - copy 2" at bounding box center [682, 462] width 837 height 30
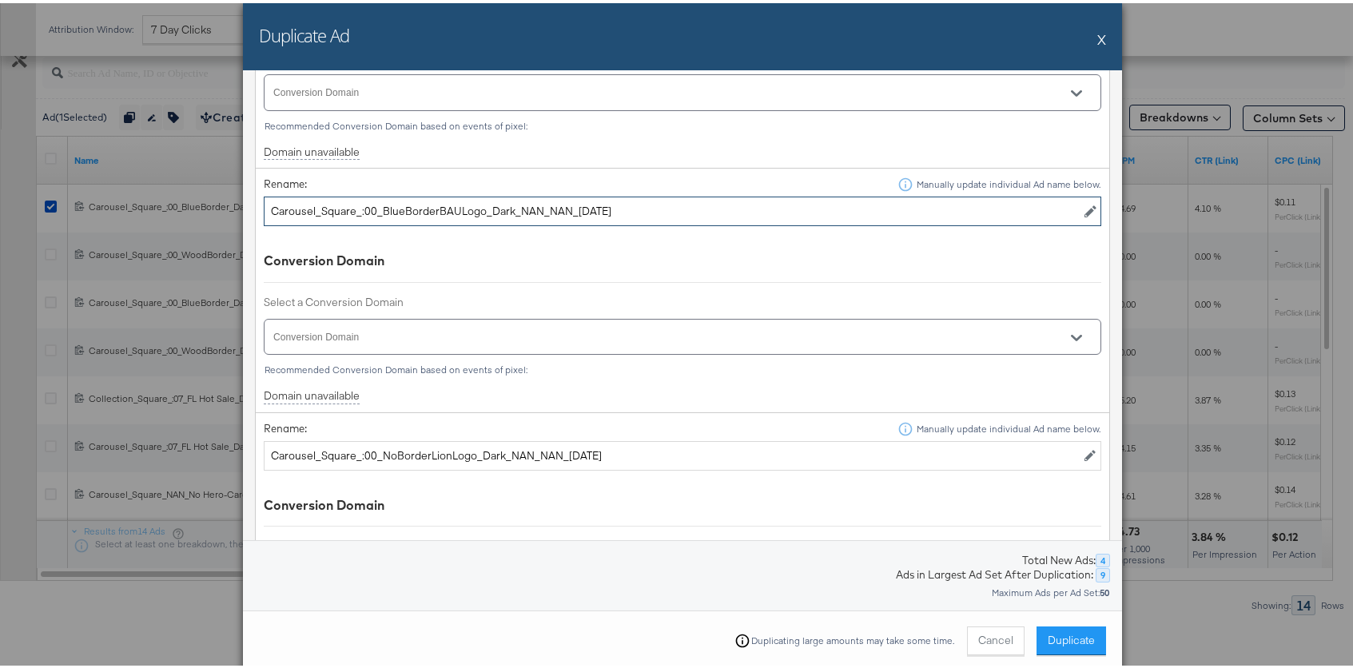
scroll to position [865, 0]
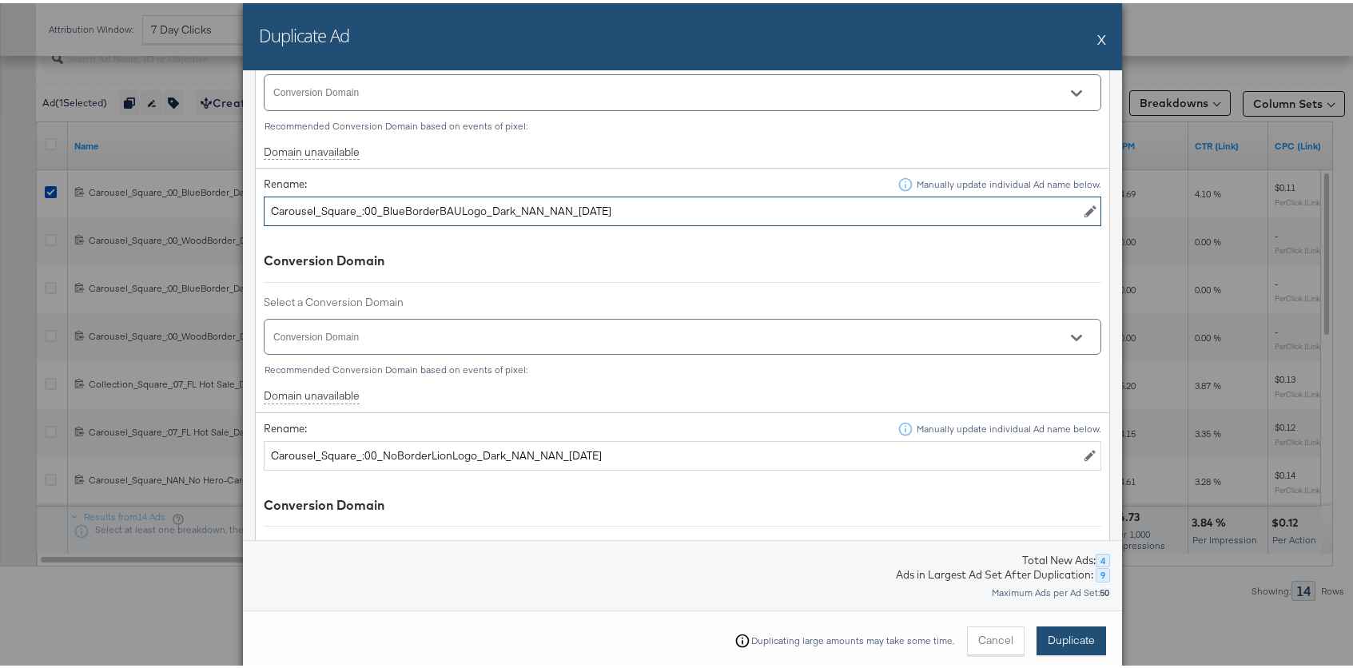
type input "Carousel_Square_:00_BlueBorderBAULogo_Dark_NAN_NAN_[DATE]"
click at [1059, 630] on span "Duplicate" at bounding box center [1070, 637] width 47 height 15
